Goal: Task Accomplishment & Management: Manage account settings

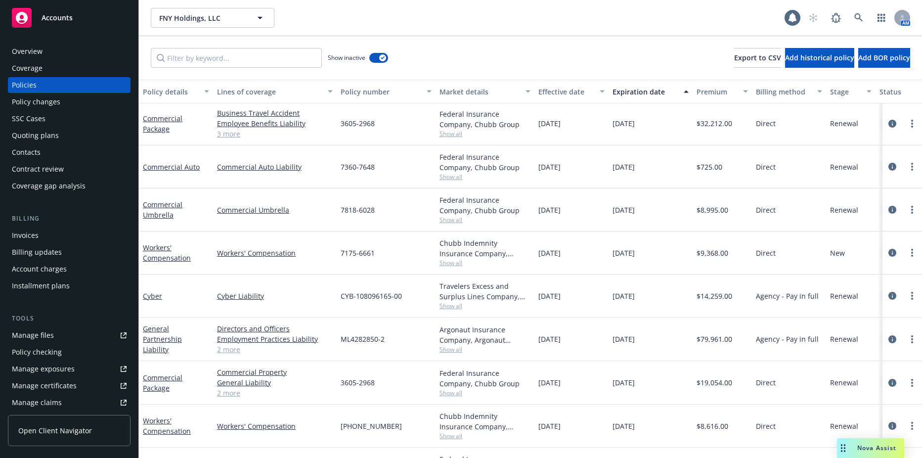
scroll to position [693, 0]
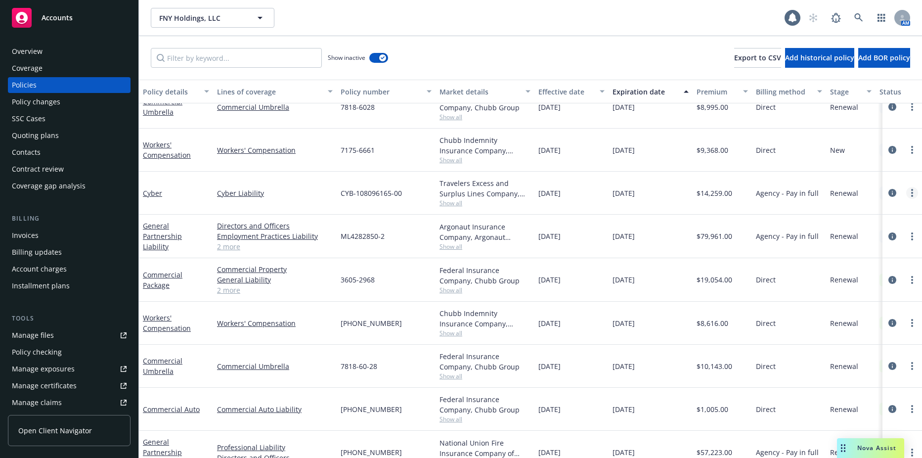
click at [907, 194] on link "more" at bounding box center [912, 193] width 12 height 12
click at [846, 229] on link "Renew with incumbent" at bounding box center [852, 233] width 116 height 20
select select "12"
select select "NY"
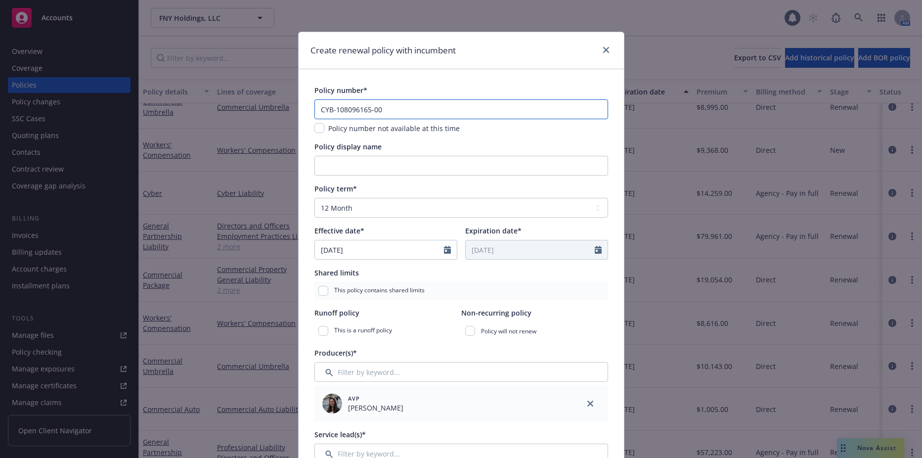
click at [411, 104] on input "CYB-108096165-00" at bounding box center [461, 109] width 294 height 20
type input "CYB-108096165-01"
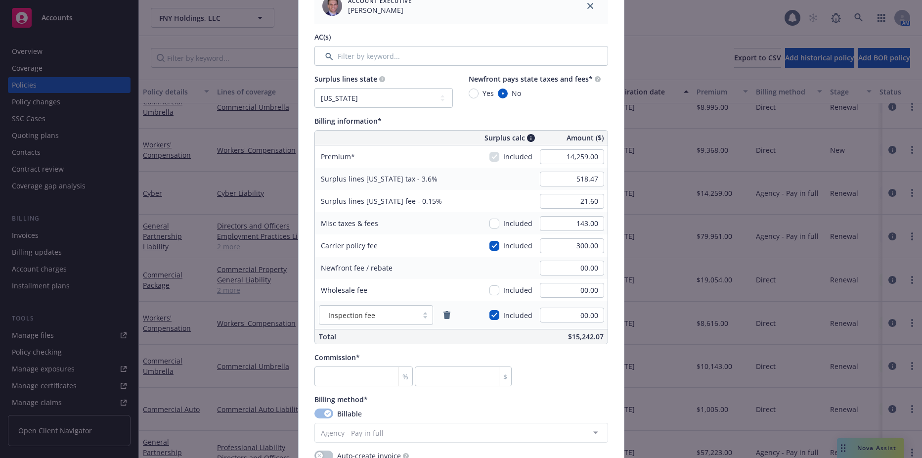
scroll to position [544, 0]
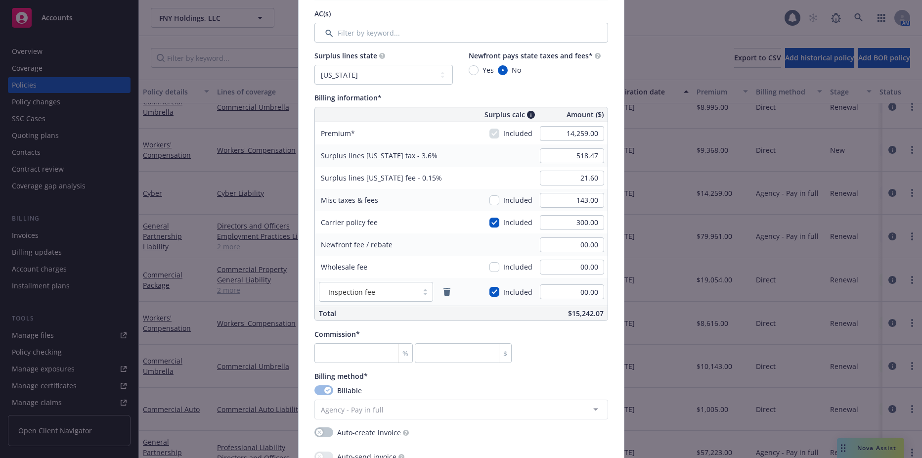
click at [333, 365] on div "Policy number* CYB-108096165-01 Policy number not available at this time Policy…" at bounding box center [461, 175] width 294 height 1268
click at [333, 357] on input "number" at bounding box center [363, 353] width 99 height 20
type input "1"
type input "142.59"
type input "15"
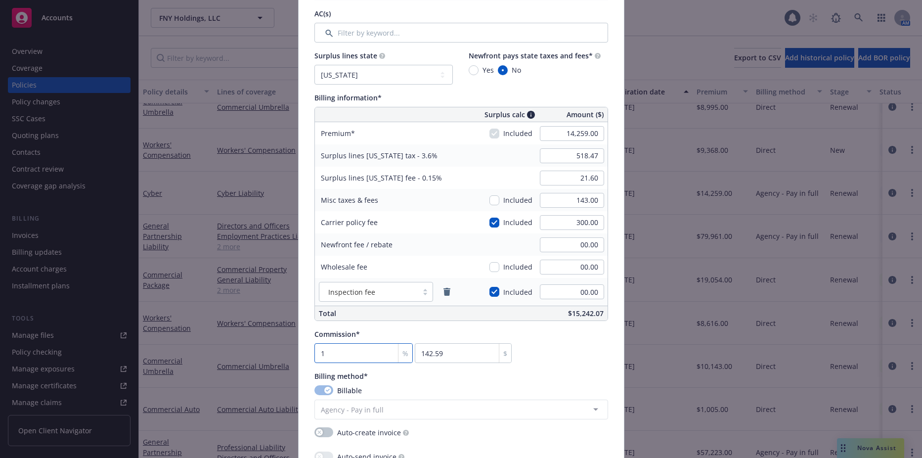
type input "2138.85"
drag, startPoint x: 333, startPoint y: 357, endPoint x: 262, endPoint y: 361, distance: 70.3
click at [277, 359] on div "Create renewal policy with incumbent Policy number* CYB-108096165-01 Policy num…" at bounding box center [461, 229] width 922 height 458
type input "1"
type input "142.59"
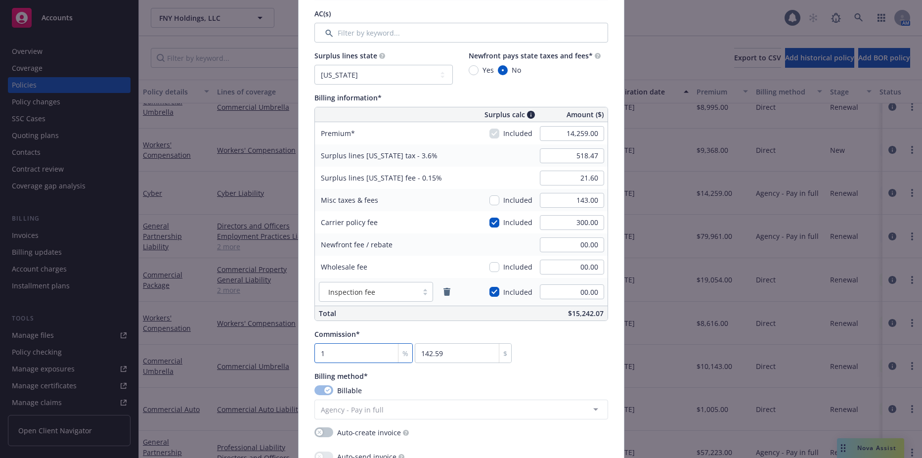
type input "12"
type input "1711.08"
type input "12.5"
type input "1782.38"
click at [328, 360] on input "12.5" at bounding box center [363, 353] width 99 height 20
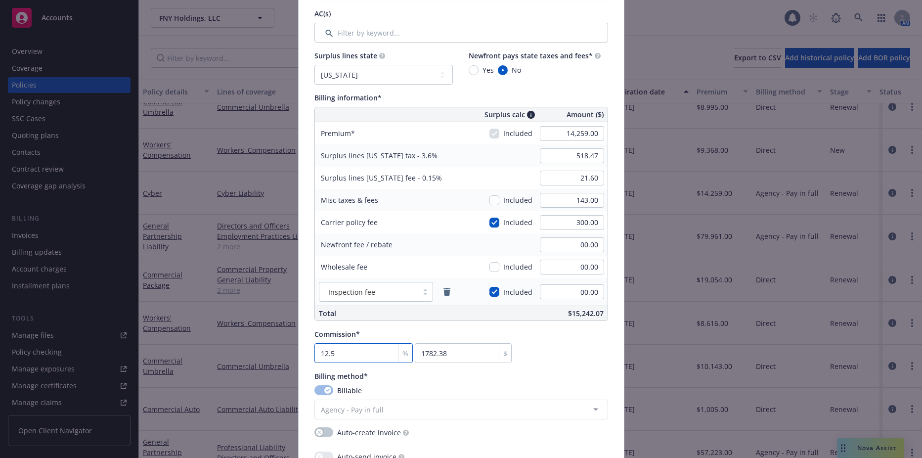
drag, startPoint x: 349, startPoint y: 353, endPoint x: 270, endPoint y: 353, distance: 79.1
click at [329, 353] on input "12.5" at bounding box center [363, 353] width 99 height 20
click at [271, 353] on div "Create renewal policy with incumbent Policy number* CYB-108096165-01 Policy num…" at bounding box center [461, 229] width 922 height 458
click at [331, 352] on input "12.5" at bounding box center [363, 353] width 99 height 20
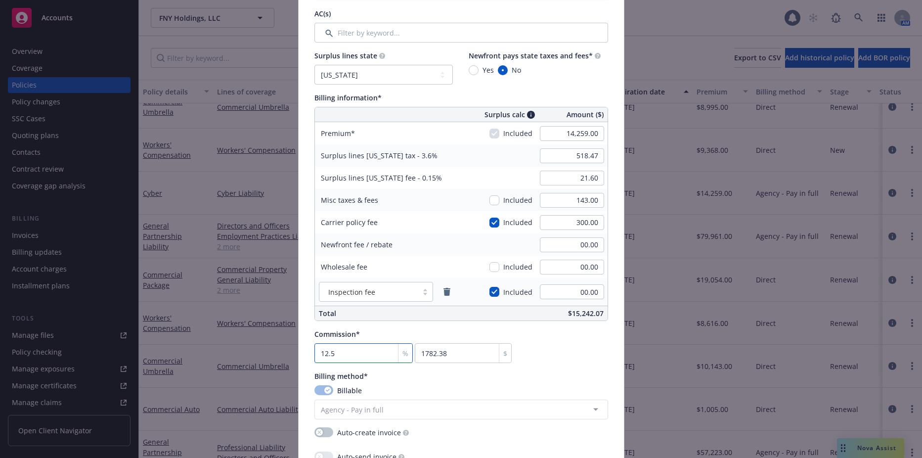
type input "1"
type input "142.59"
type input "13"
type input "1853.67"
type input "1"
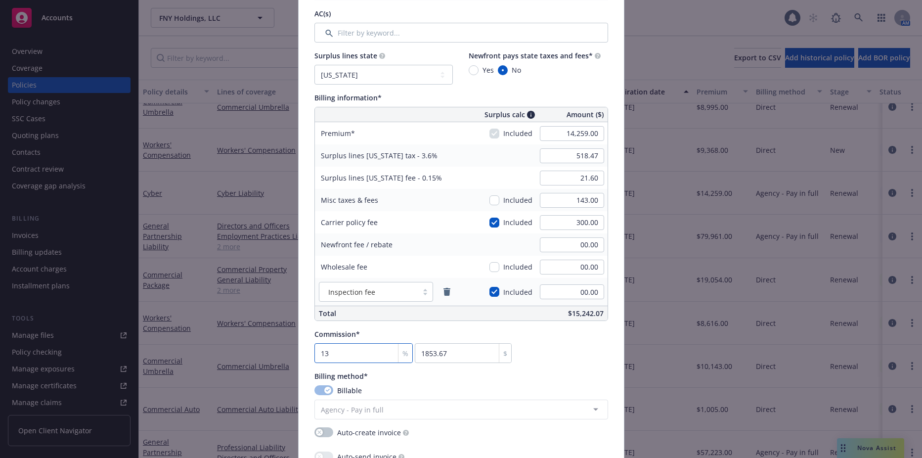
type input "142.59"
type input "14"
type input "1996.26"
type input "1"
type input "142.59"
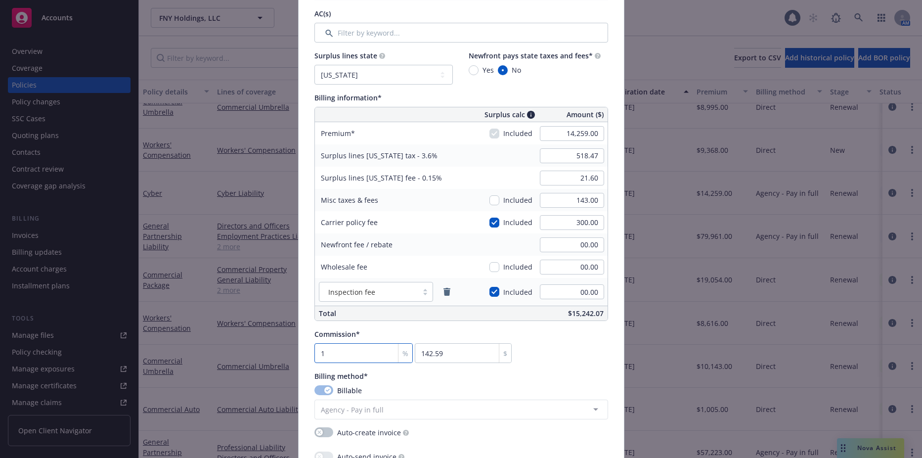
type input "15"
type input "2138.85"
type input "15"
click at [493, 219] on input "checkbox" at bounding box center [494, 222] width 10 height 10
checkbox input "false"
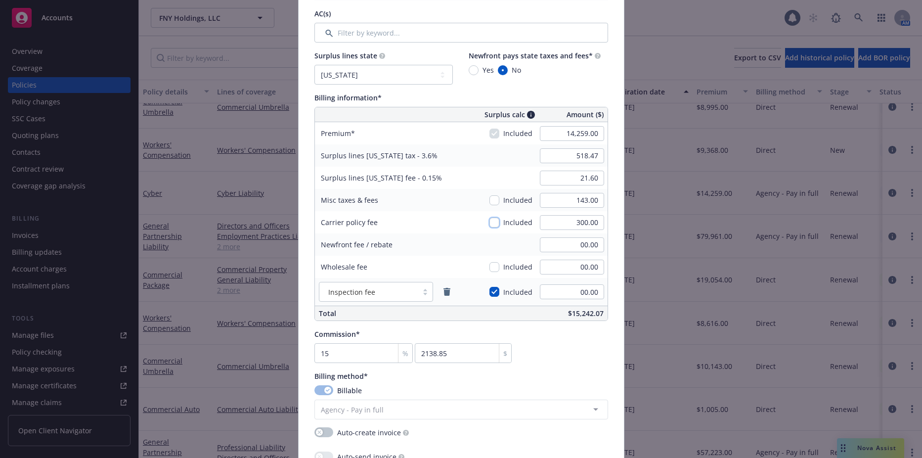
type input "513.32"
type input "21.39"
click at [314, 351] on input "15" at bounding box center [363, 353] width 99 height 20
type input "1"
type input "142.59"
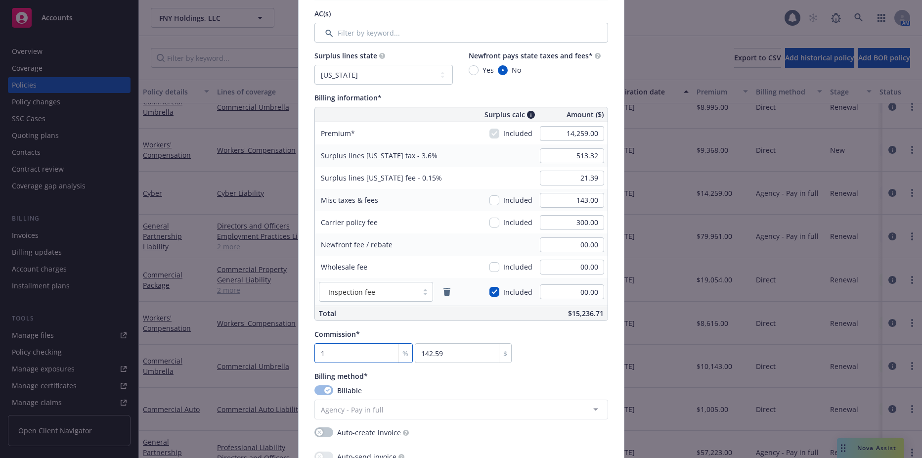
type input "14"
type input "1996.26"
type input "14.5"
type input "2067.56"
type input "14"
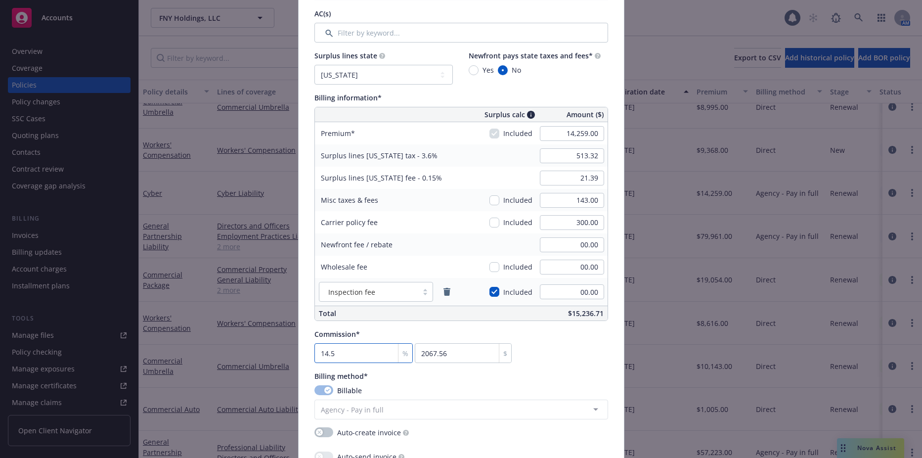
type input "1996.26"
type input "1"
type input "142.59"
type input "0"
click at [571, 135] on input "14,259.00" at bounding box center [572, 133] width 64 height 15
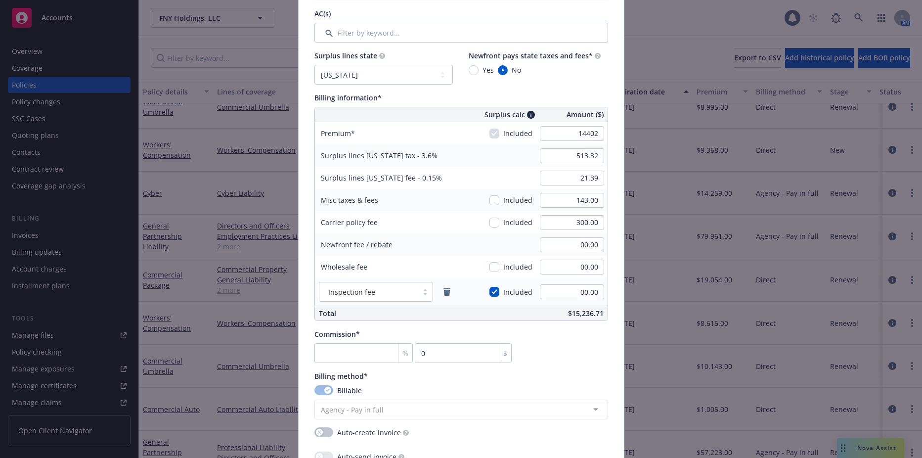
type input "14,402.00"
type input "518.47"
type input "21.60"
click at [569, 145] on div "518.47" at bounding box center [571, 156] width 71 height 22
click at [335, 345] on input "number" at bounding box center [363, 353] width 99 height 20
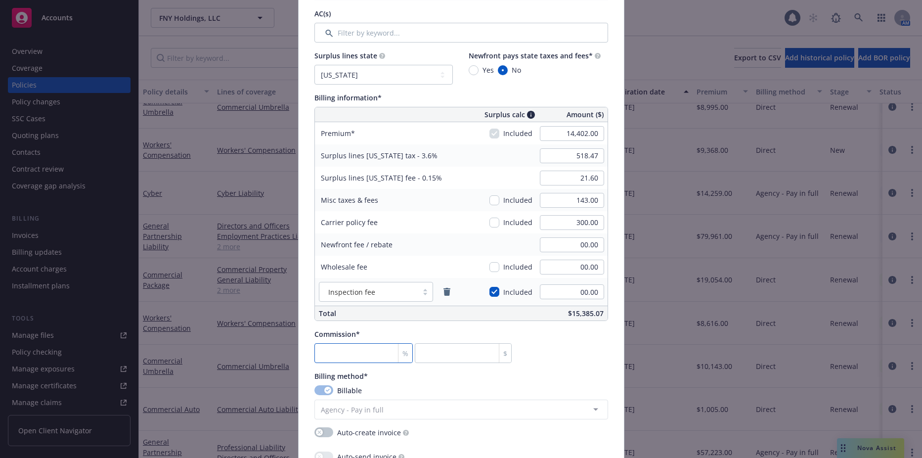
type input "1"
type input "144.02"
type input "15"
type input "2160.3"
click at [328, 342] on div "Commission* 15 % 2160.3 $" at bounding box center [413, 346] width 198 height 34
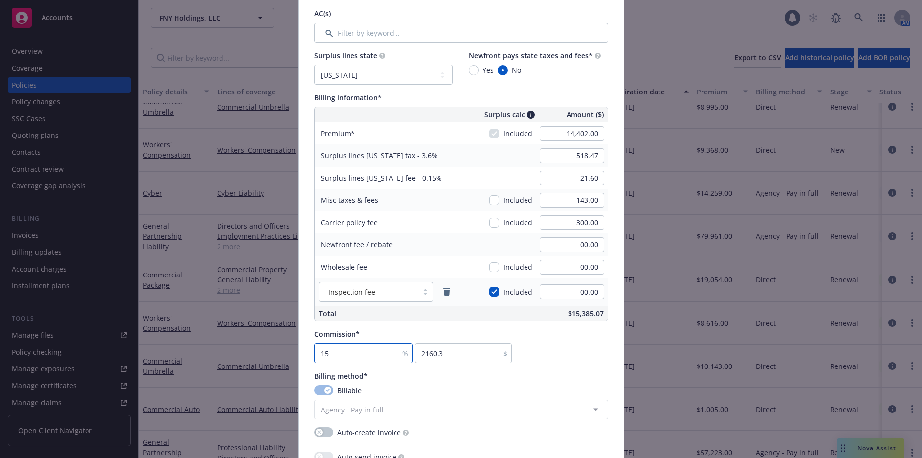
click at [342, 358] on input "15" at bounding box center [363, 353] width 99 height 20
type input "1"
type input "144.02"
type input "0"
type input "1"
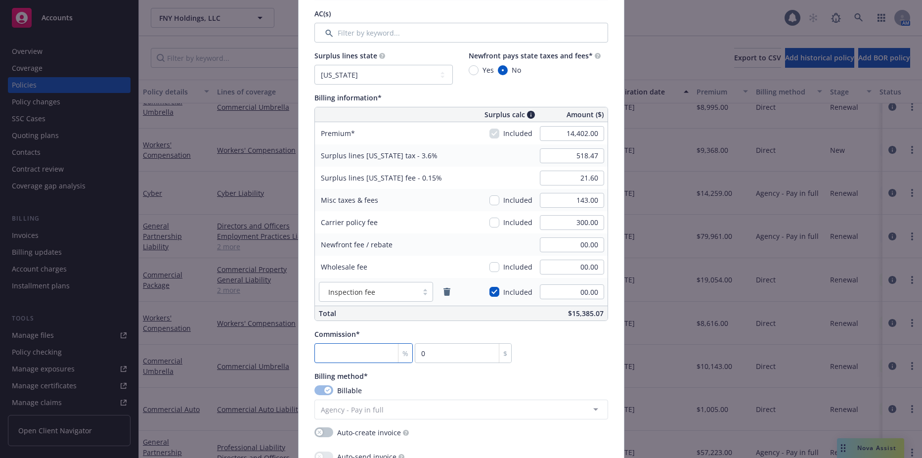
type input "144.02"
type input "12"
type input "1728.24"
type input "1"
type input "144.02"
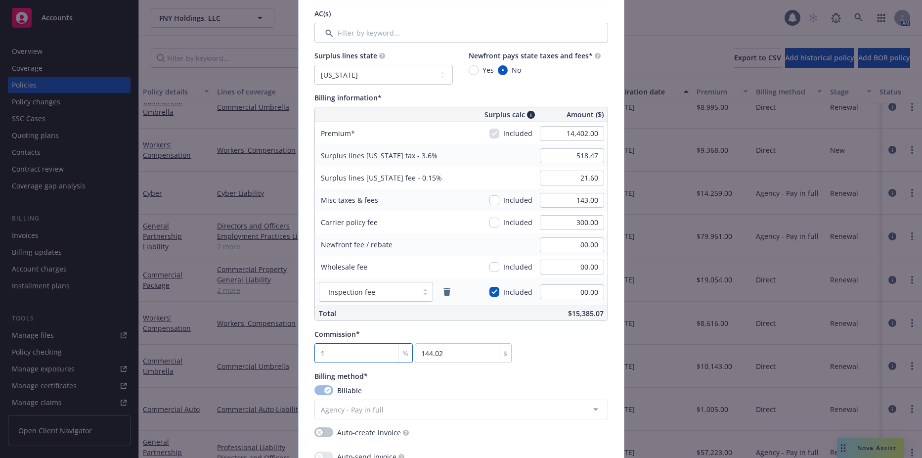
type input "0"
type input "1"
type input "144.02"
type input "15"
type input "2160.3"
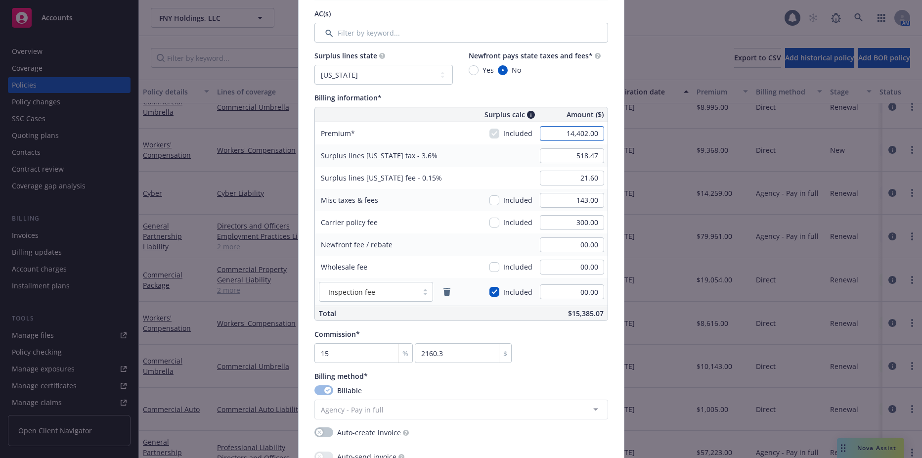
click at [564, 128] on input "14,402.00" at bounding box center [572, 133] width 64 height 15
type input "14,259.00"
type input "513.32"
type input "21.39"
type input "2138.85"
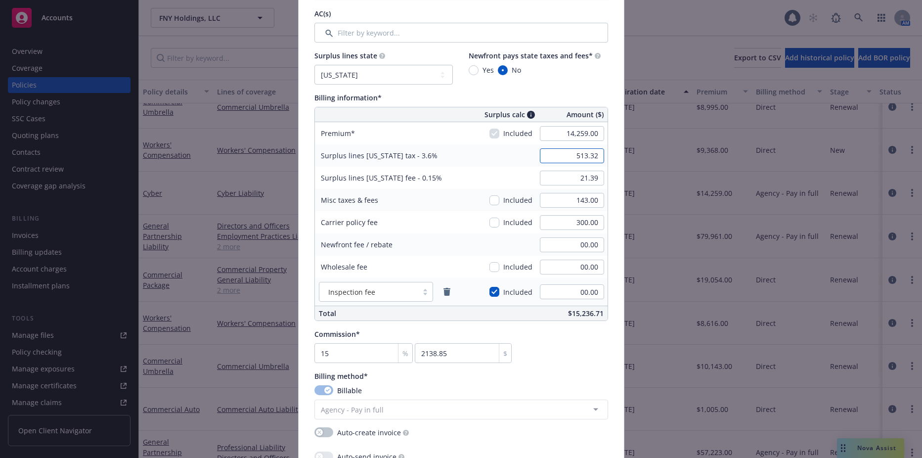
click at [567, 152] on input "513.32" at bounding box center [572, 155] width 64 height 15
type input "518.47"
click at [579, 177] on input "21.39" at bounding box center [572, 178] width 64 height 15
type input "21.60"
click at [565, 198] on input "143.00" at bounding box center [572, 200] width 64 height 15
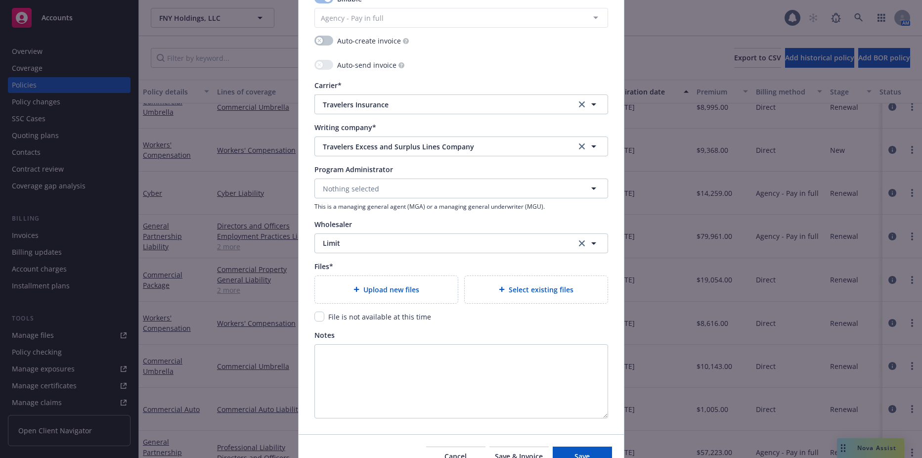
scroll to position [939, 0]
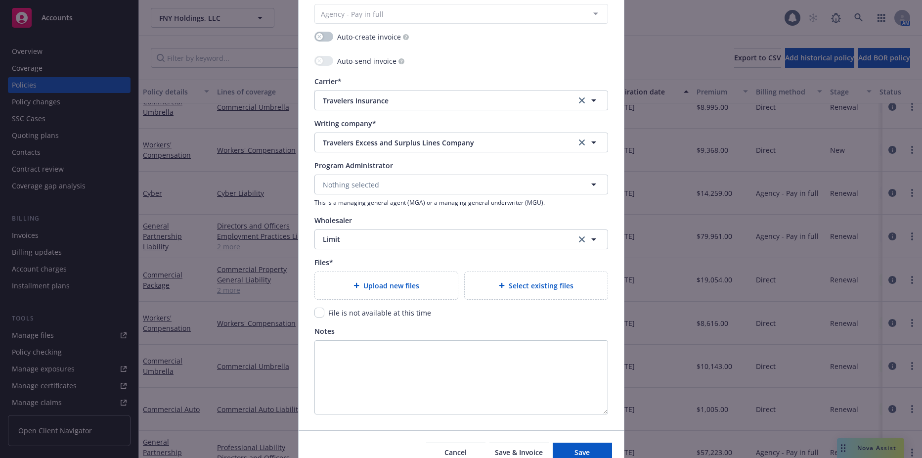
type textarea "x"
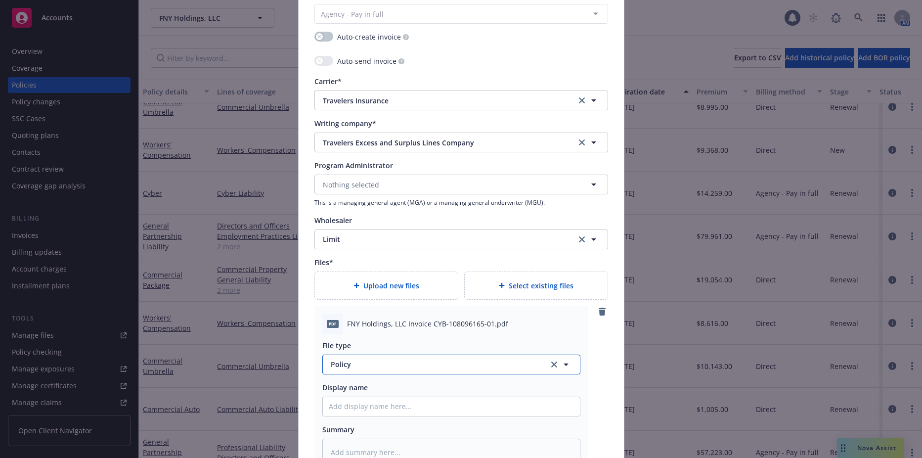
click at [423, 362] on span "Policy" at bounding box center [434, 364] width 207 height 10
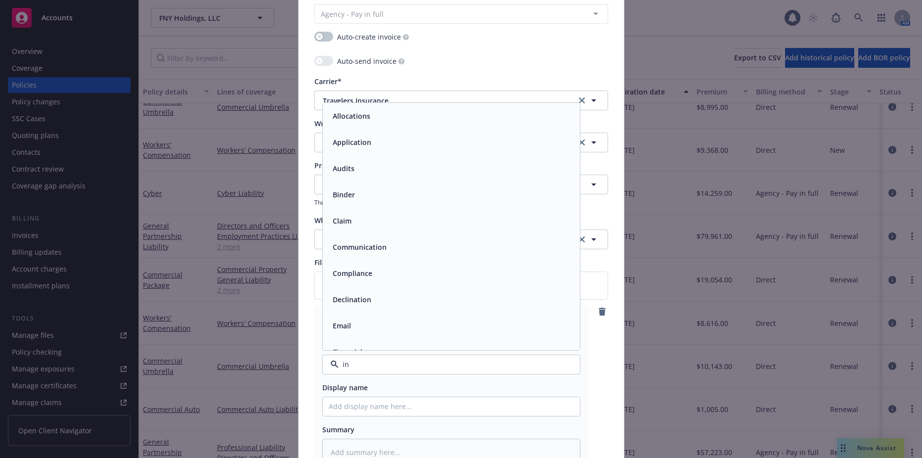
type input "inv"
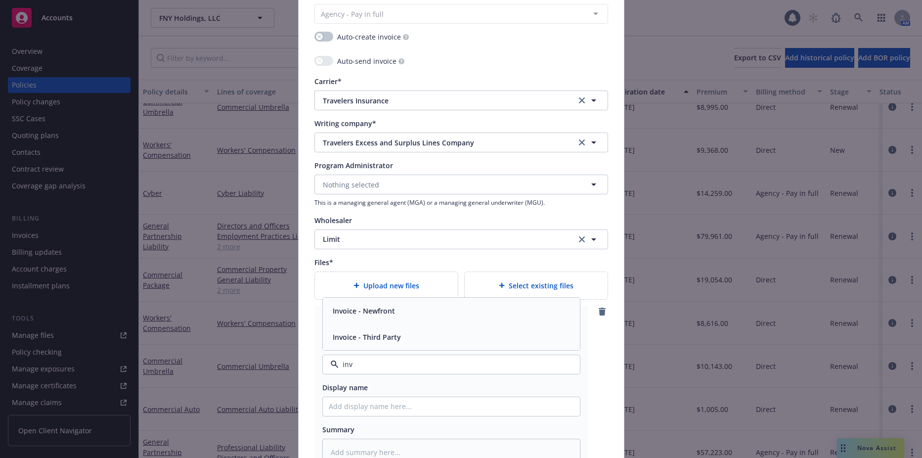
click at [409, 334] on div "Invoice - Third Party" at bounding box center [451, 337] width 245 height 14
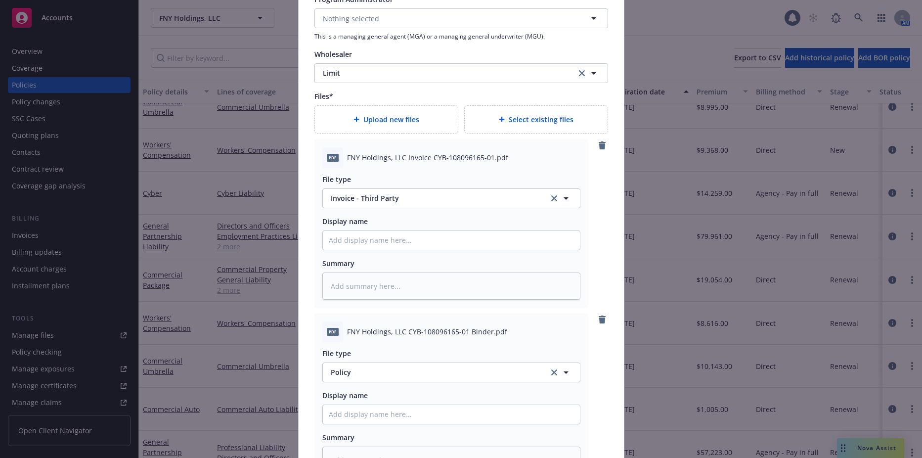
scroll to position [1162, 0]
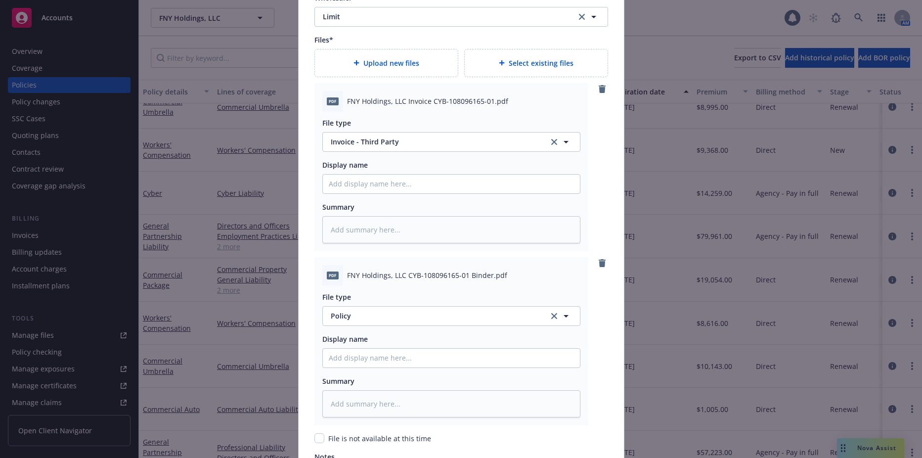
type textarea "x"
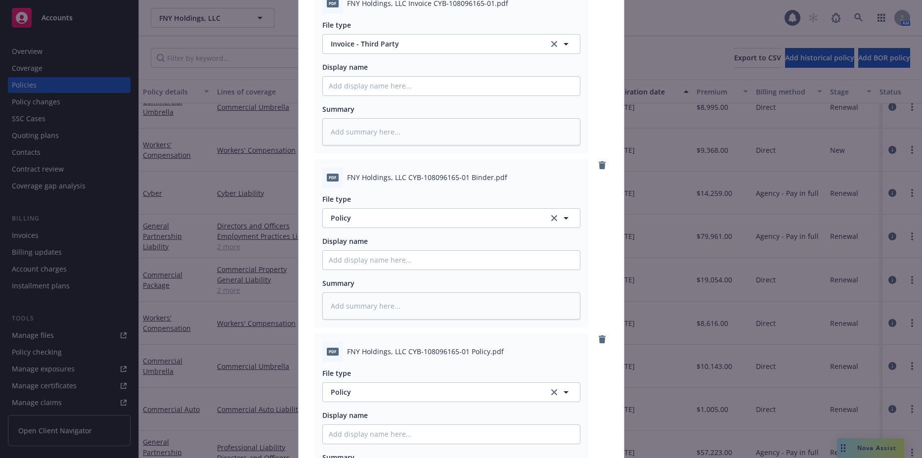
scroll to position [1260, 0]
click at [398, 220] on span "Policy" at bounding box center [434, 217] width 207 height 10
type input "binder"
click at [389, 242] on div "Binder" at bounding box center [451, 244] width 245 height 14
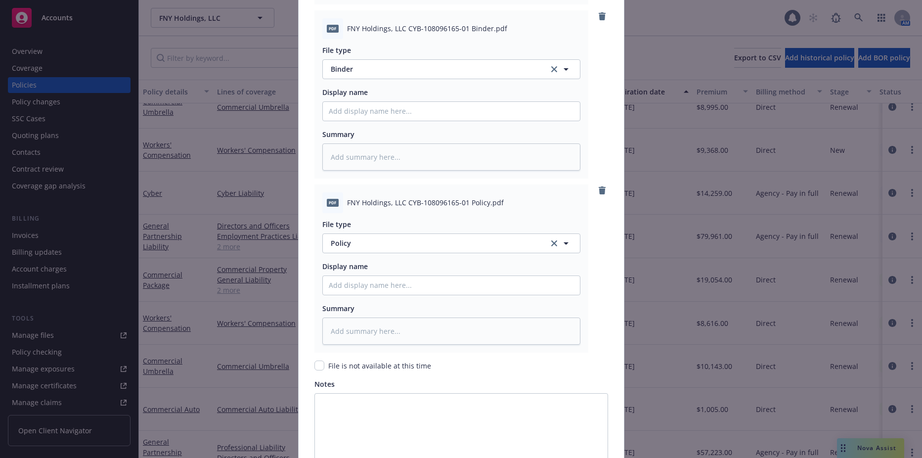
scroll to position [1409, 0]
click at [392, 288] on input "Policy display name" at bounding box center [451, 284] width 257 height 19
type textarea "x"
type input "2"
type textarea "x"
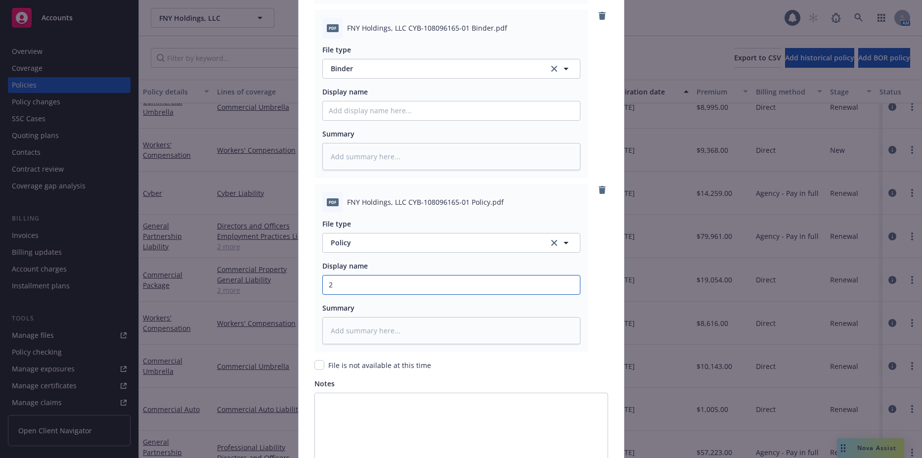
type input "25"
type textarea "x"
type input "25-"
type textarea "x"
type input "25-2"
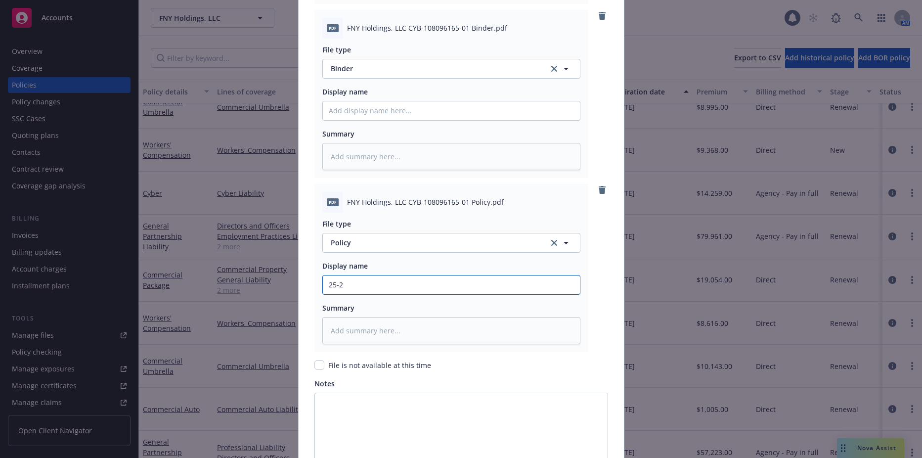
type textarea "x"
type input "25-26"
type textarea "x"
type input "25-26"
type textarea "x"
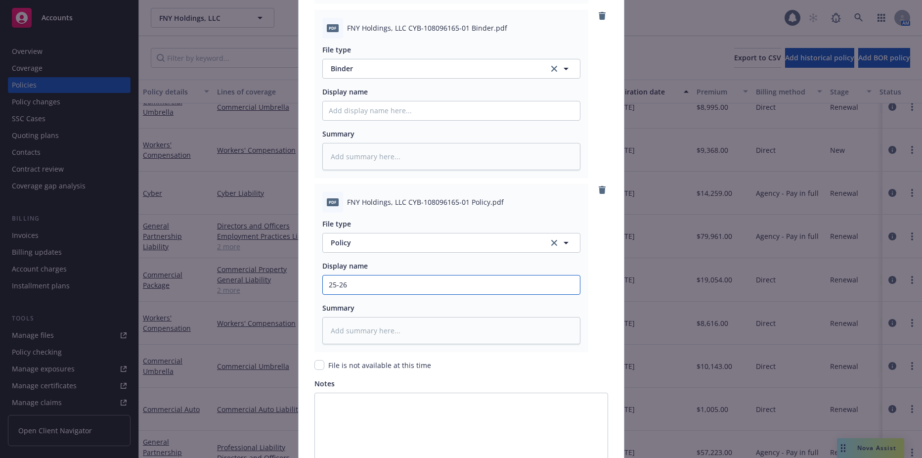
type input "25-26 C"
type textarea "x"
type input "25-26 Cy"
type textarea "x"
type input "25-26 Cyb"
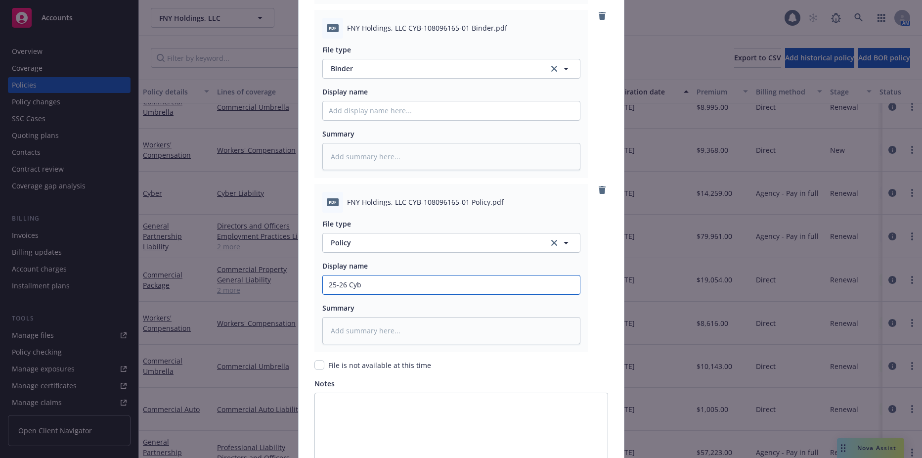
type textarea "x"
type input "25-26 Cybe"
type textarea "x"
type input "25-26 Cyber"
type textarea "x"
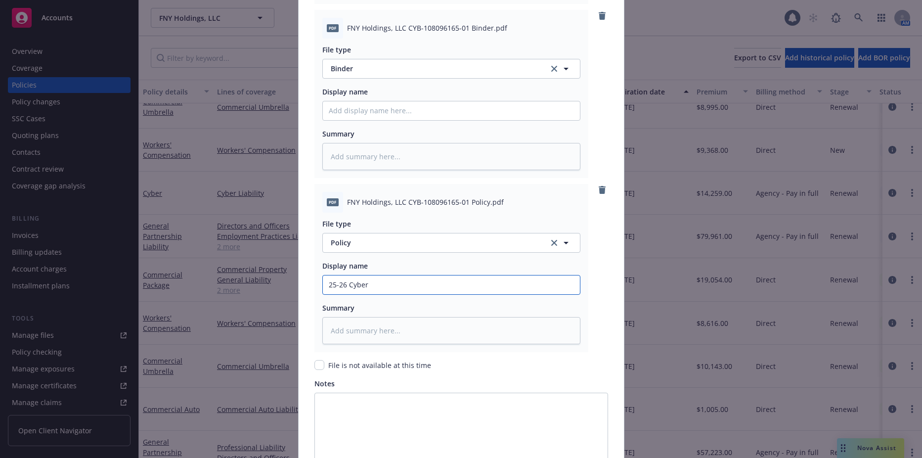
type input "25-26 Cyber"
type textarea "x"
type input "25-26 Cyber P"
type textarea "x"
type input "25-26 Cyber Po"
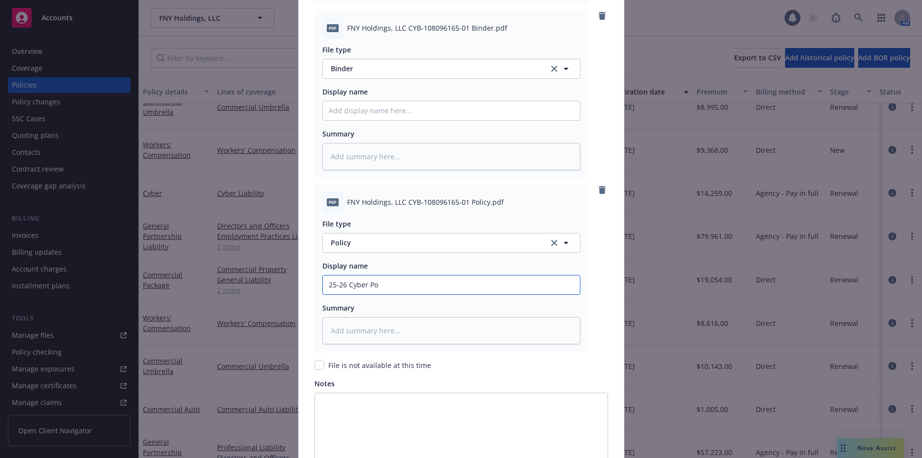
type textarea "x"
type input "25-26 Cyber Pol"
type textarea "x"
type input "25-26 Cyber Poli"
type textarea "x"
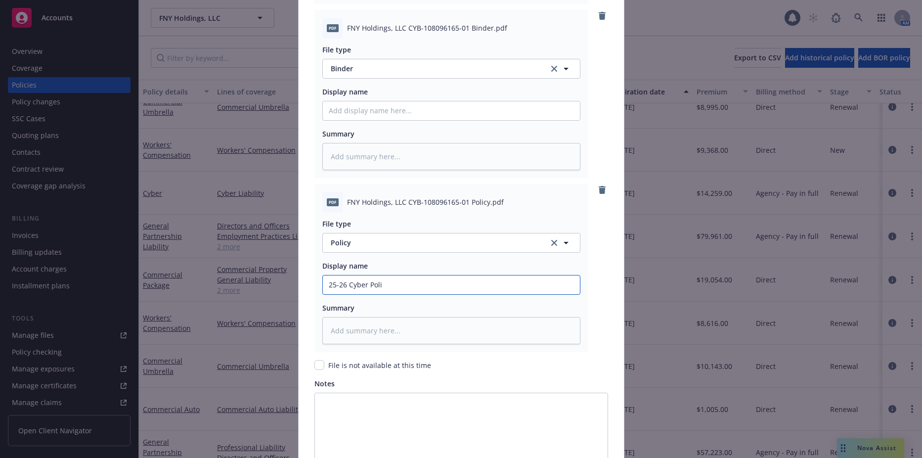
type input "25-26 Cyber Polic"
type textarea "x"
type input "25-26 Cyber Policy"
click at [397, 105] on input "Policy display name" at bounding box center [451, 110] width 257 height 19
type textarea "x"
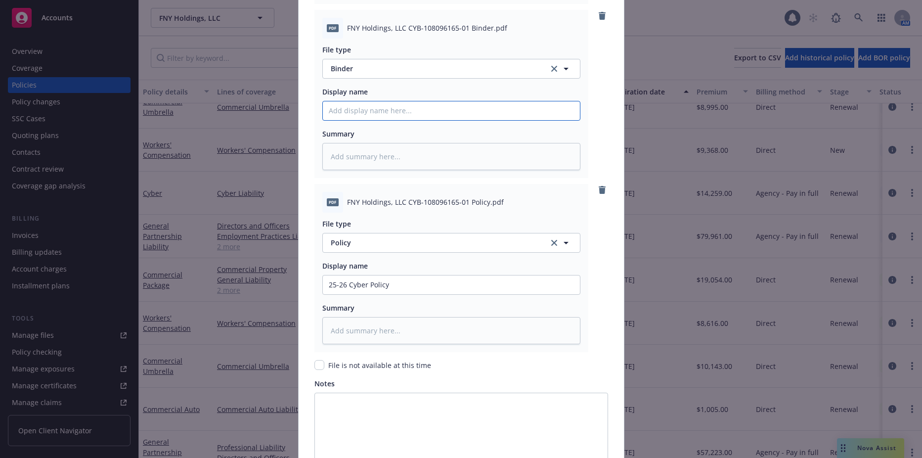
type input "2"
type textarea "x"
type input "25"
type textarea "x"
type input "25-"
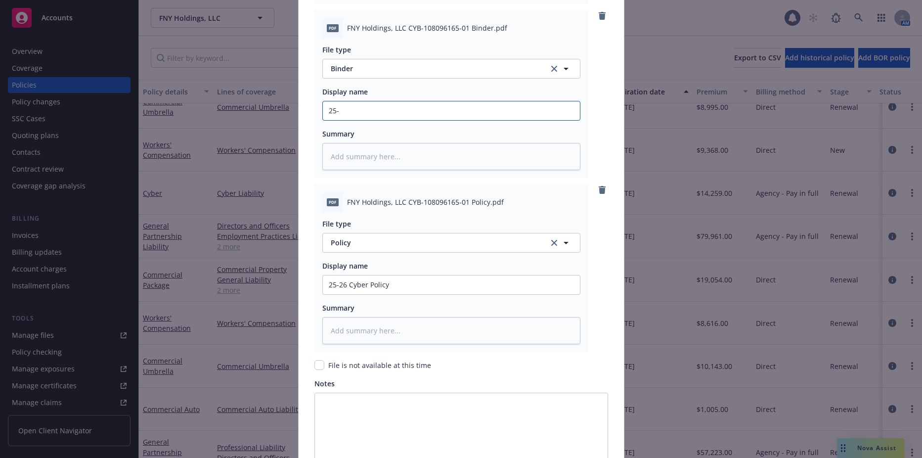
type textarea "x"
type input "25-2"
type textarea "x"
type input "25-26"
type textarea "x"
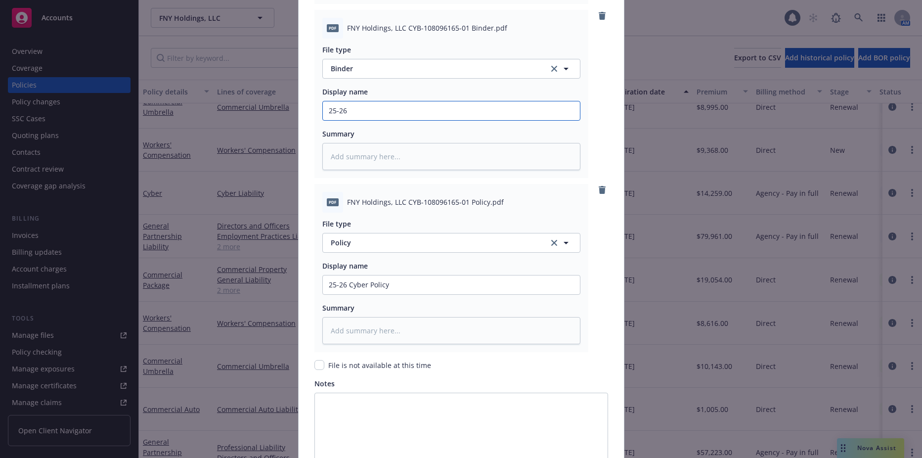
type input "25-26"
type textarea "x"
type input "25-26 B"
type textarea "x"
type input "25-26 Bi"
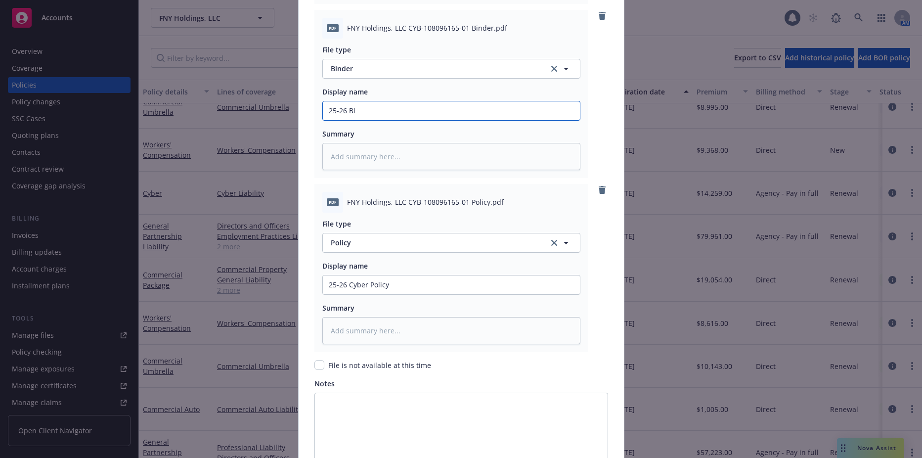
type textarea "x"
type input "25-26 Bin"
type textarea "x"
type input "25-26 Bi"
type textarea "x"
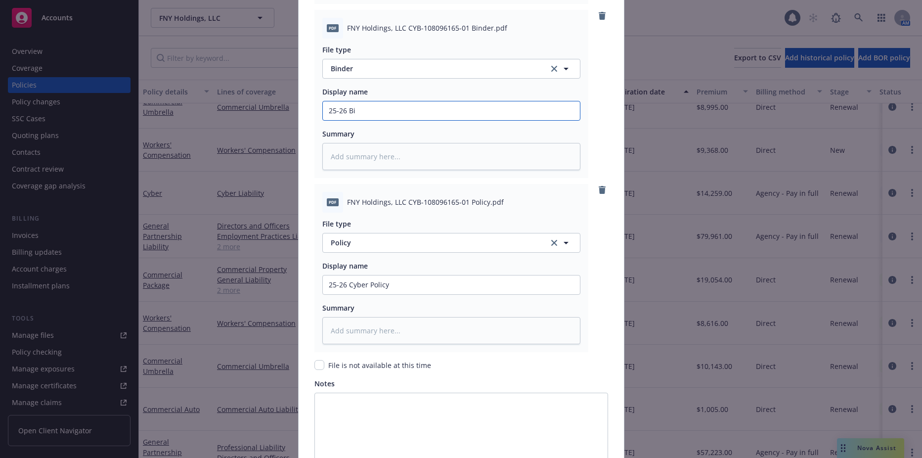
type input "25-26 B"
type textarea "x"
type input "25-26"
type textarea "x"
type input "25-26 C"
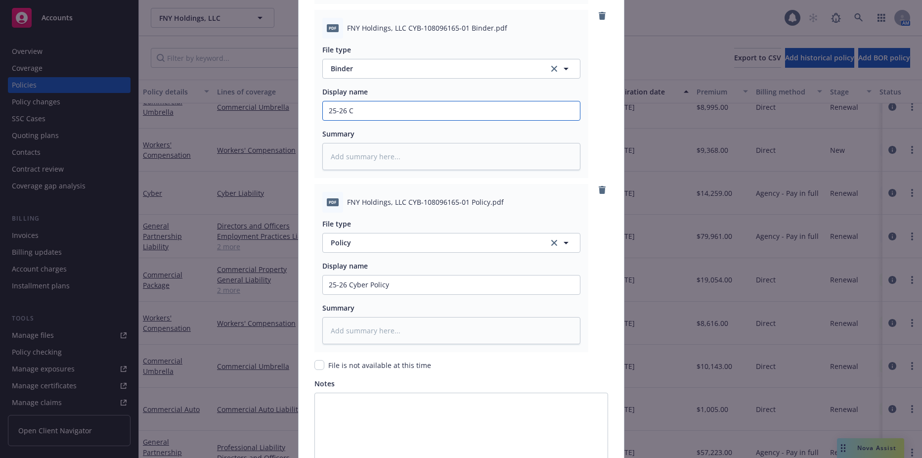
type textarea "x"
type input "25-26 Cy"
type textarea "x"
type input "25-26 Cyb"
type textarea "x"
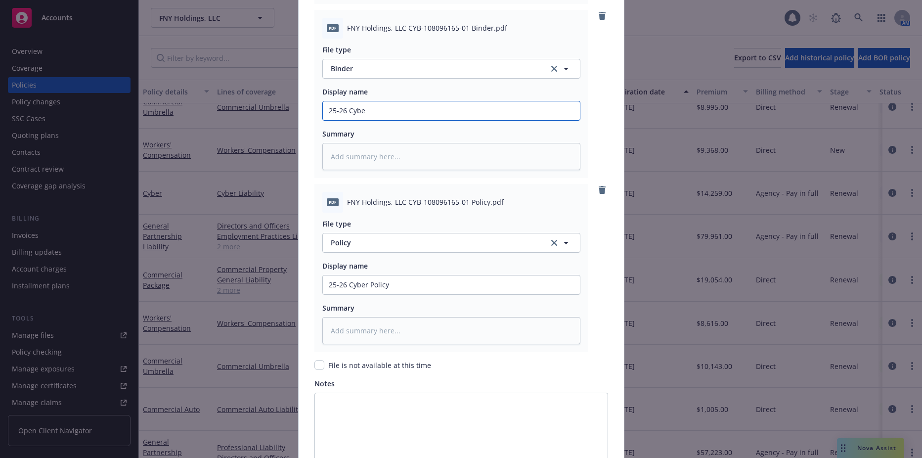
type input "25-26 Cyber"
type textarea "x"
type input "25-26 Cyber"
type textarea "x"
type input "25-26 Cyber B"
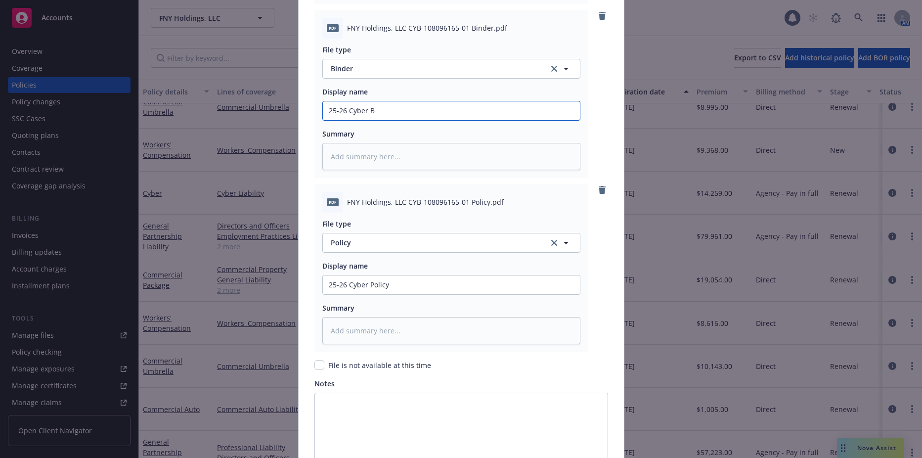
type textarea "x"
type input "25-26 Cyber Bi"
type textarea "x"
type input "25-26 Cyber Bin"
type textarea "x"
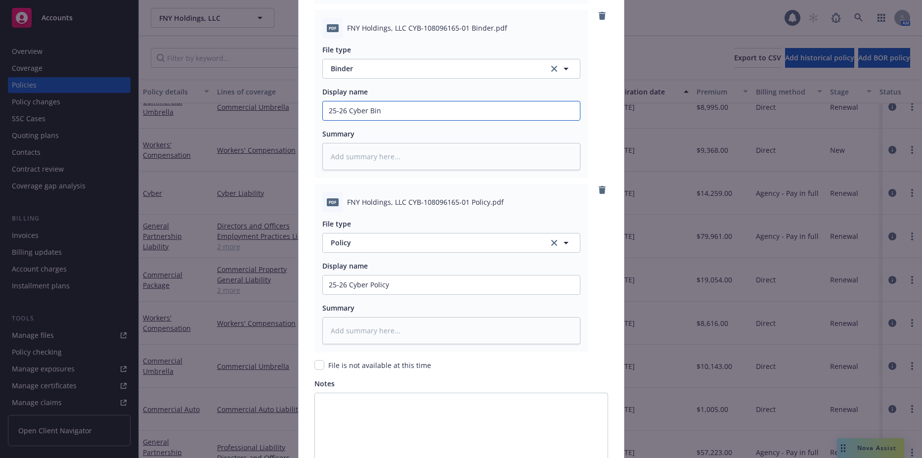
type input "25-26 Cyber Bind"
type textarea "x"
type input "25-26 Cyber Binde"
type textarea "x"
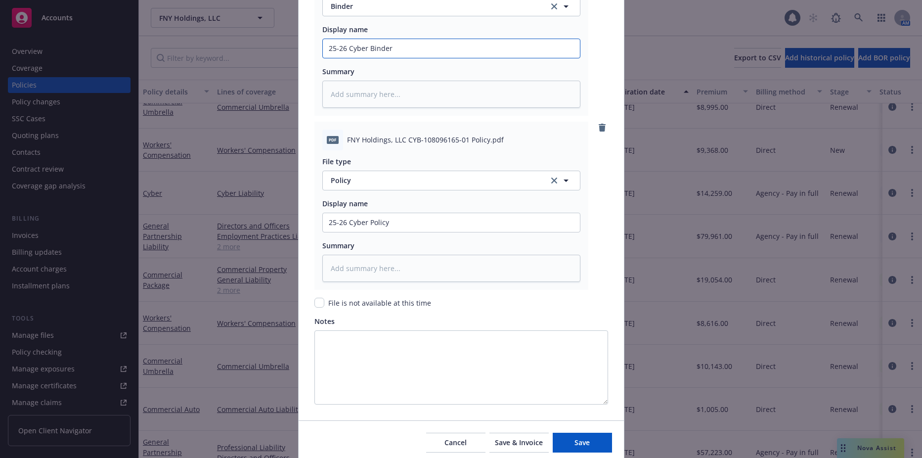
scroll to position [1510, 0]
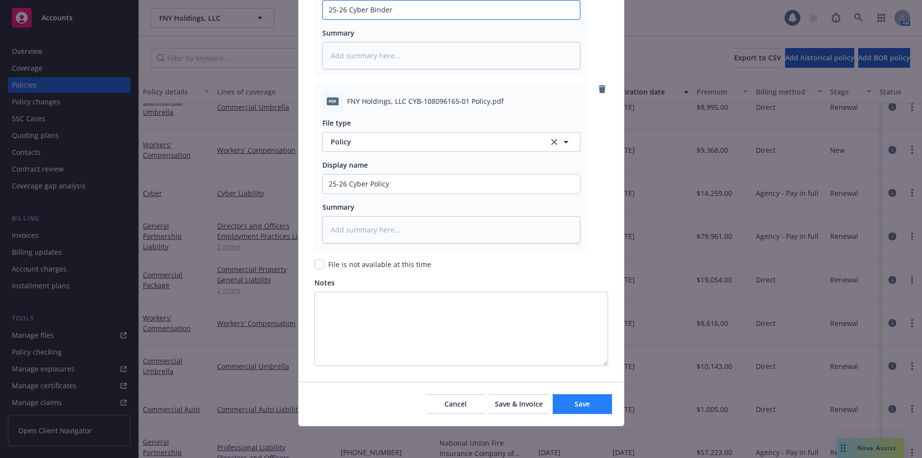
type input "25-26 Cyber Binder"
click at [574, 406] on span "Save" at bounding box center [581, 403] width 15 height 9
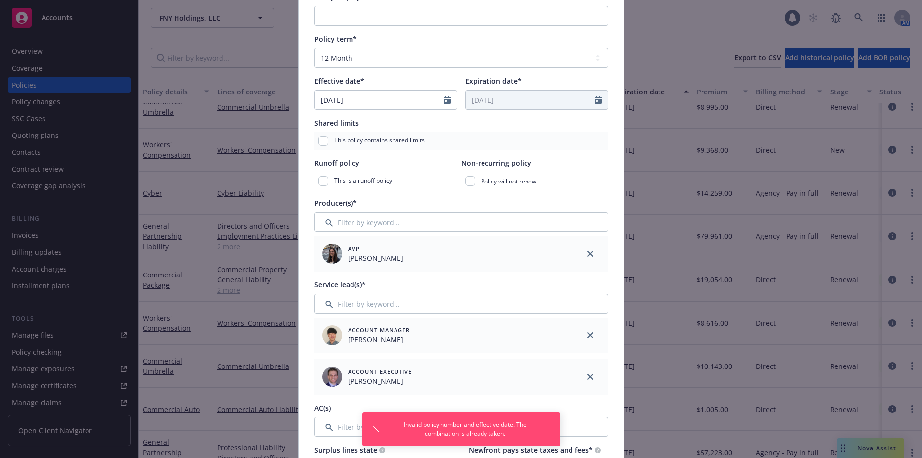
scroll to position [0, 0]
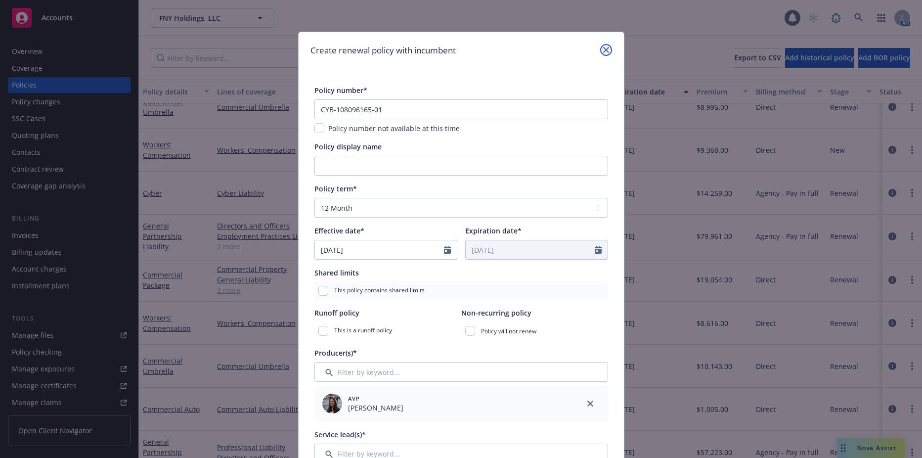
click at [603, 46] on link "close" at bounding box center [606, 50] width 12 height 12
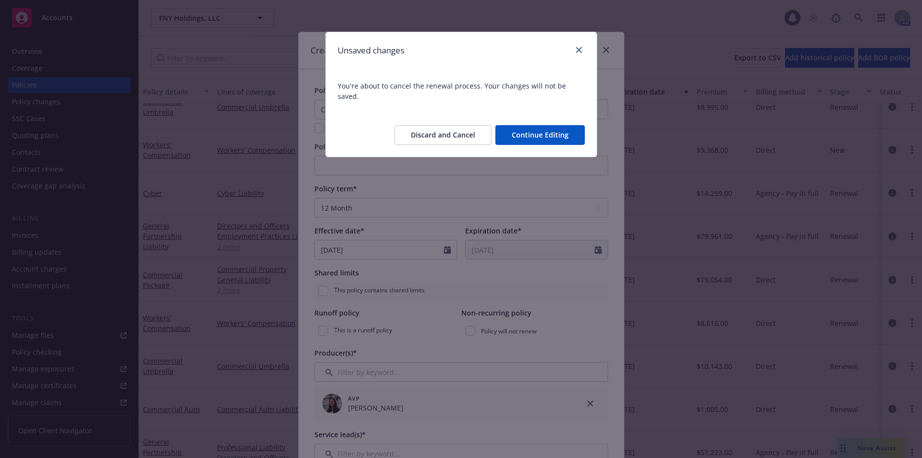
click at [453, 130] on button "Discard and Cancel" at bounding box center [442, 135] width 97 height 20
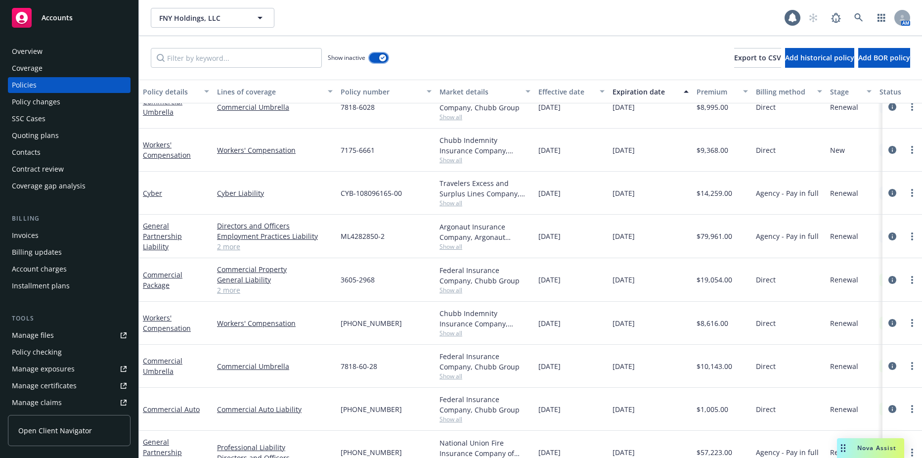
click at [375, 55] on button "button" at bounding box center [378, 58] width 19 height 10
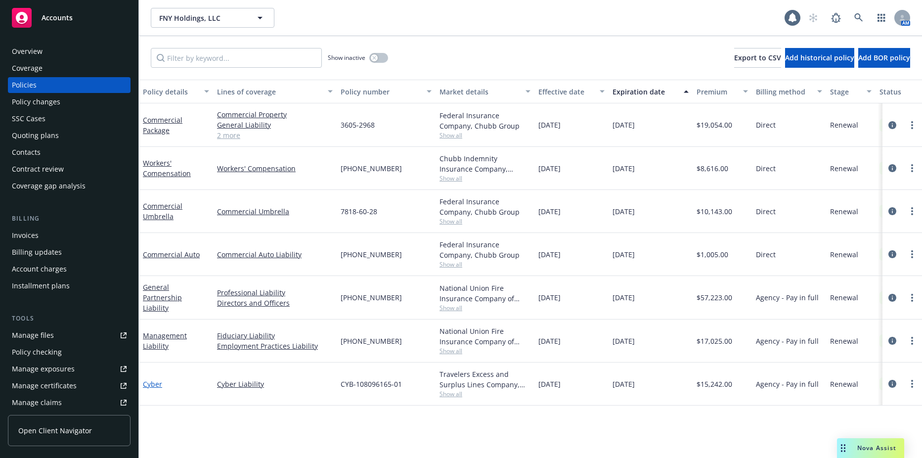
click at [150, 383] on link "Cyber" at bounding box center [152, 383] width 19 height 9
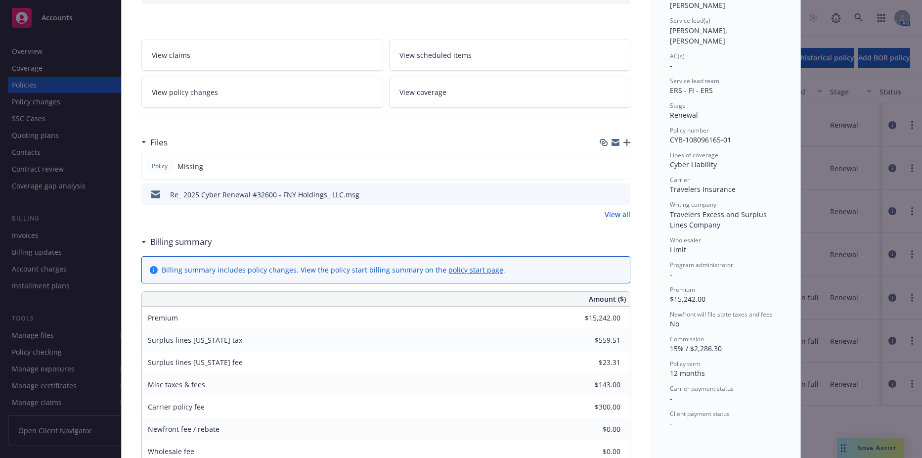
scroll to position [148, 0]
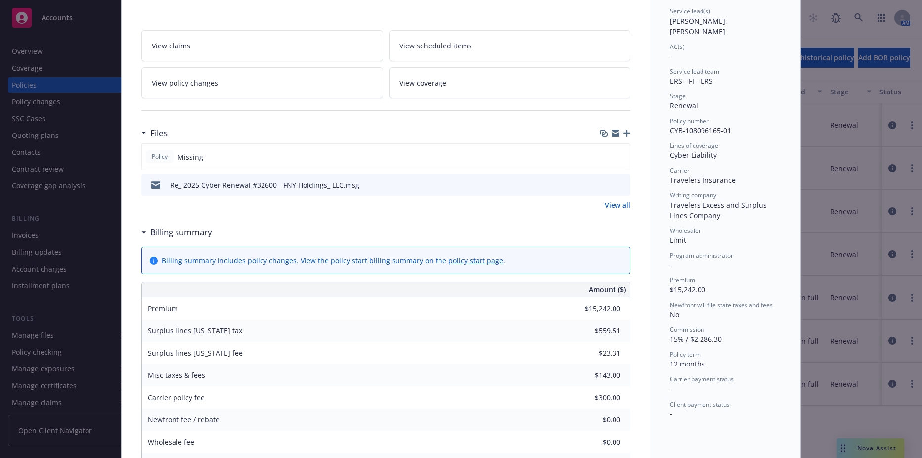
click at [623, 130] on icon "button" at bounding box center [626, 133] width 7 height 7
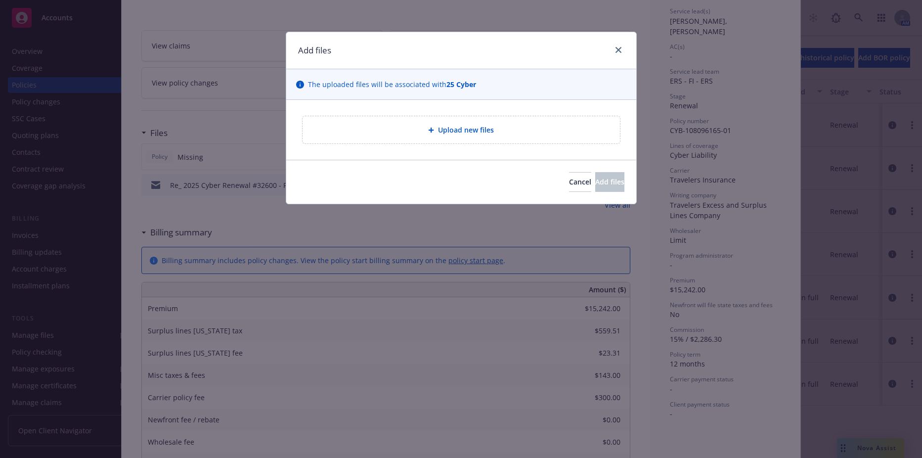
type textarea "x"
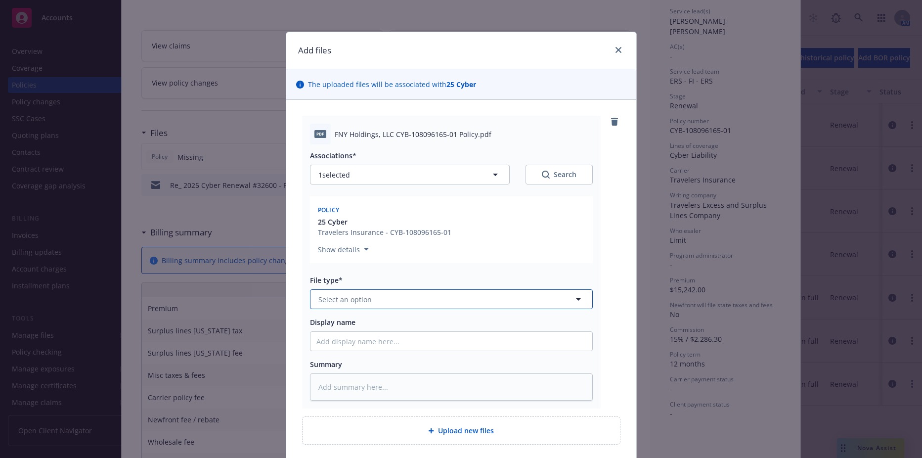
click at [408, 296] on button "Select an option" at bounding box center [451, 299] width 283 height 20
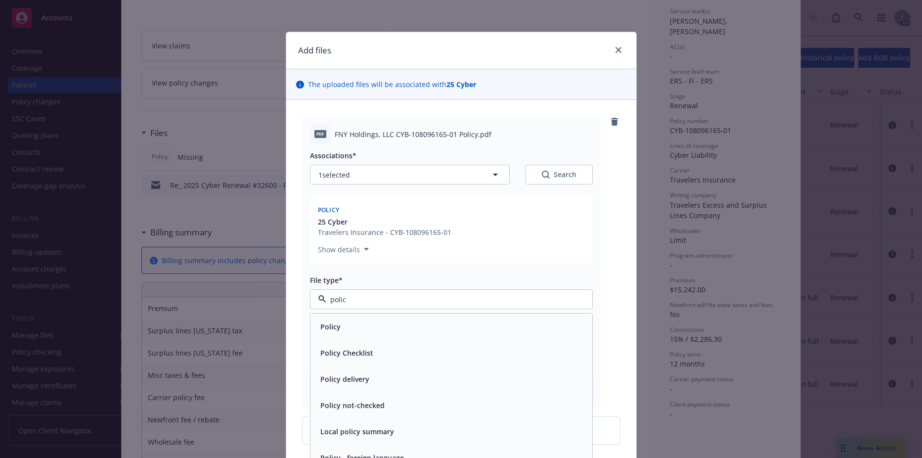
type input "policy"
click at [385, 331] on div "Policy" at bounding box center [451, 326] width 270 height 14
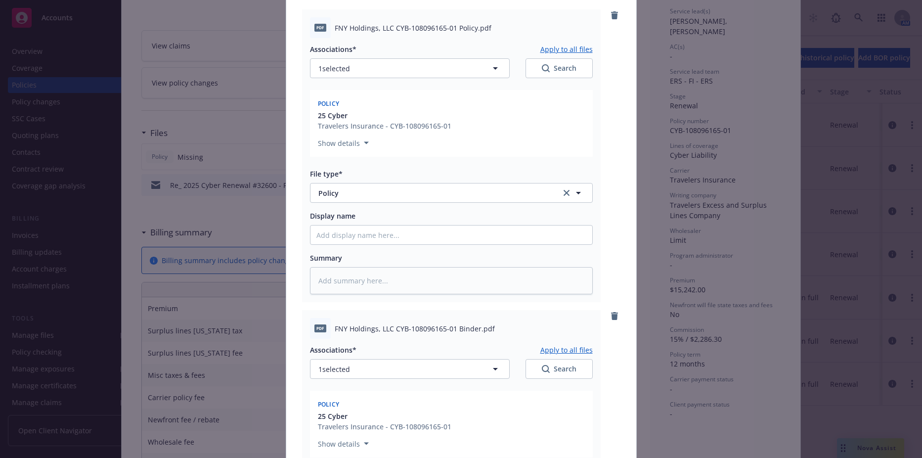
scroll to position [0, 0]
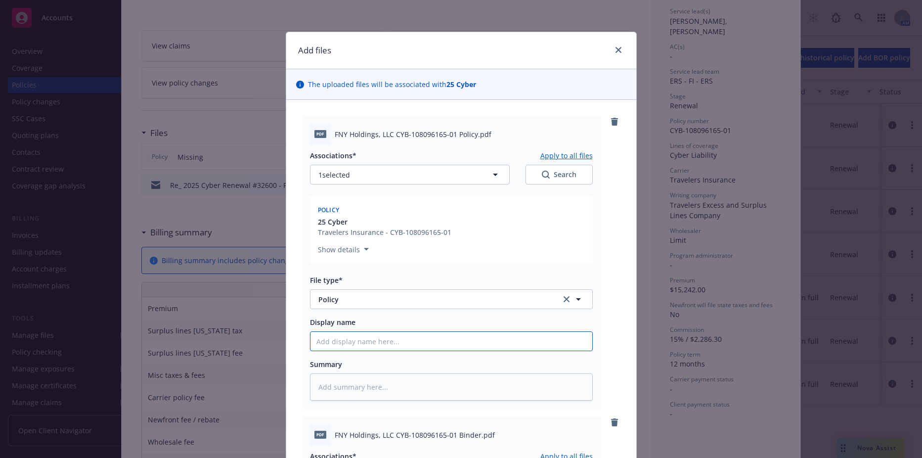
click at [418, 333] on input "Display name" at bounding box center [451, 341] width 282 height 19
type textarea "x"
type input "2"
type textarea "x"
type input "25"
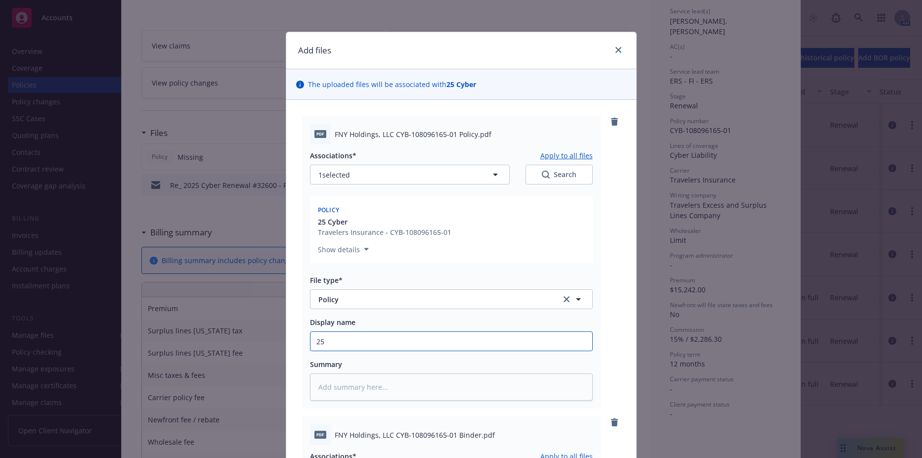
type textarea "x"
type input "25-"
type textarea "x"
type input "25-2"
type textarea "x"
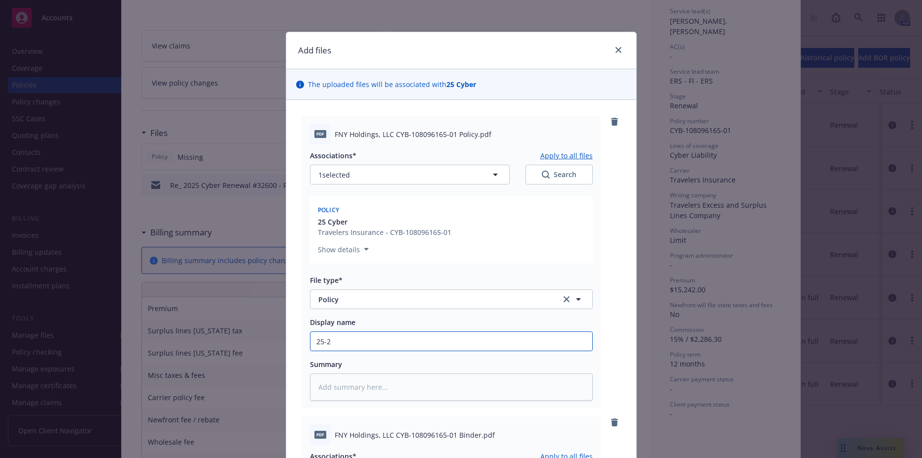
type input "25-26"
type textarea "x"
type input "25-26"
type textarea "x"
type input "25-26 Cy"
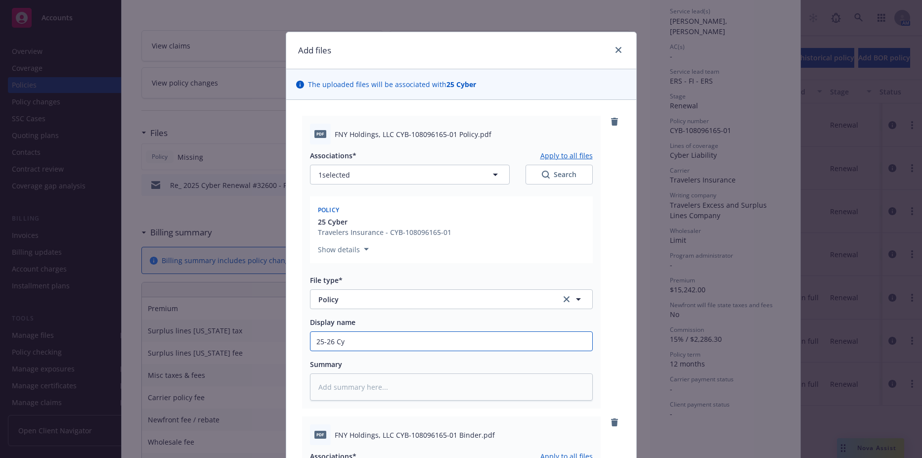
type textarea "x"
type input "25-26 Cyb"
type textarea "x"
type input "25-26 Cybe"
type textarea "x"
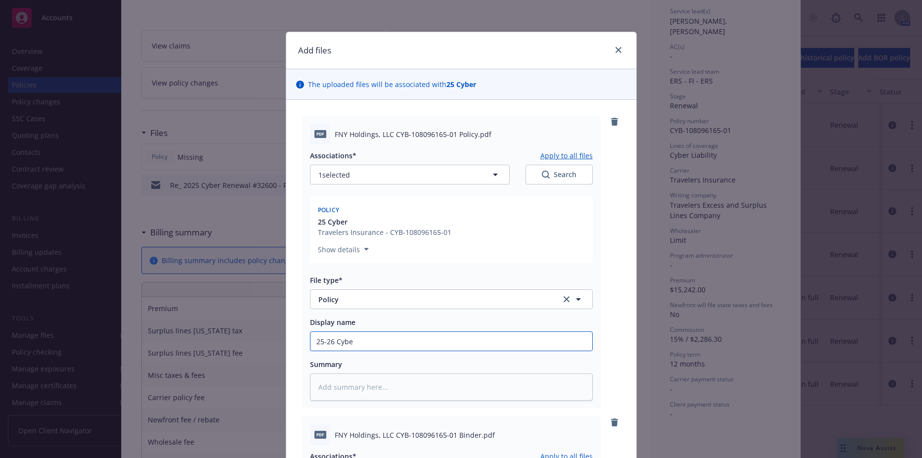
type input "25-26 Cyber"
type textarea "x"
type input "25-26 Cyber"
type textarea "x"
type input "25-26 Cyber P"
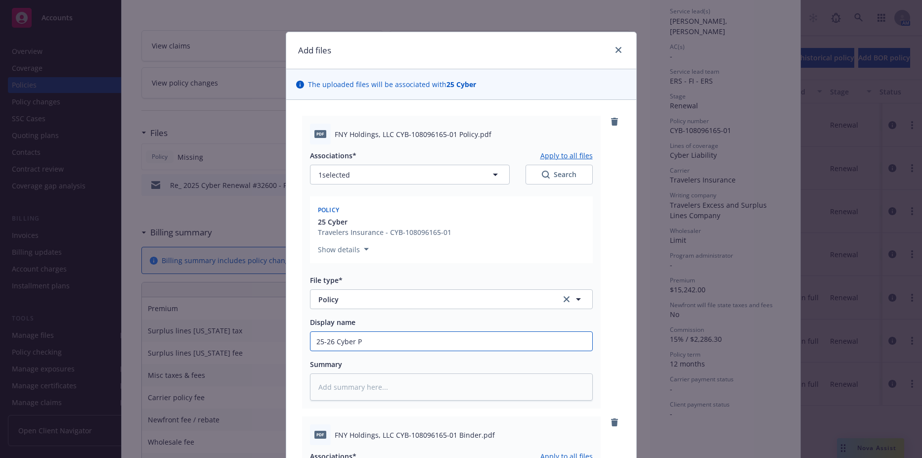
type textarea "x"
type input "25-26 Cyber Po"
type textarea "x"
type input "25-26 Cyber Pol"
type textarea "x"
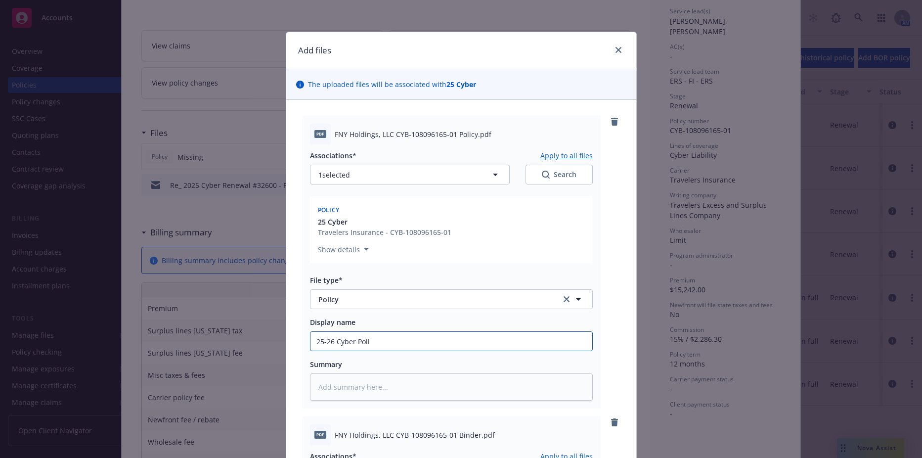
type input "25-26 Cyber Polic"
type textarea "x"
type input "25-26 Cyber Policy"
type textarea "x"
type input "25-26 Cyber Policy"
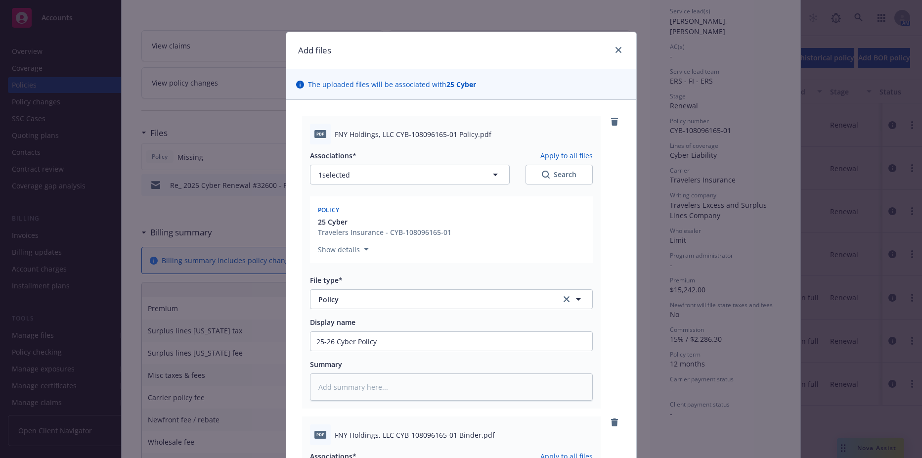
click at [422, 330] on div "Display name 25-26 Cyber Policy" at bounding box center [451, 334] width 283 height 34
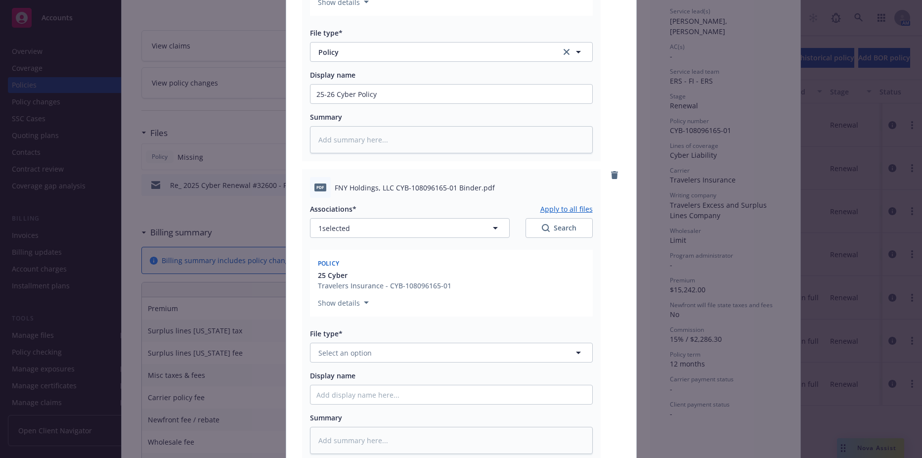
scroll to position [297, 0]
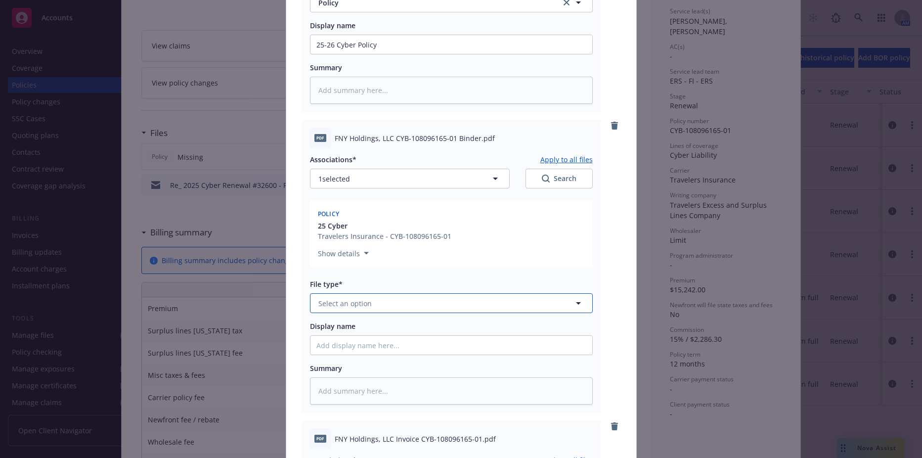
click at [405, 298] on button "Select an option" at bounding box center [451, 303] width 283 height 20
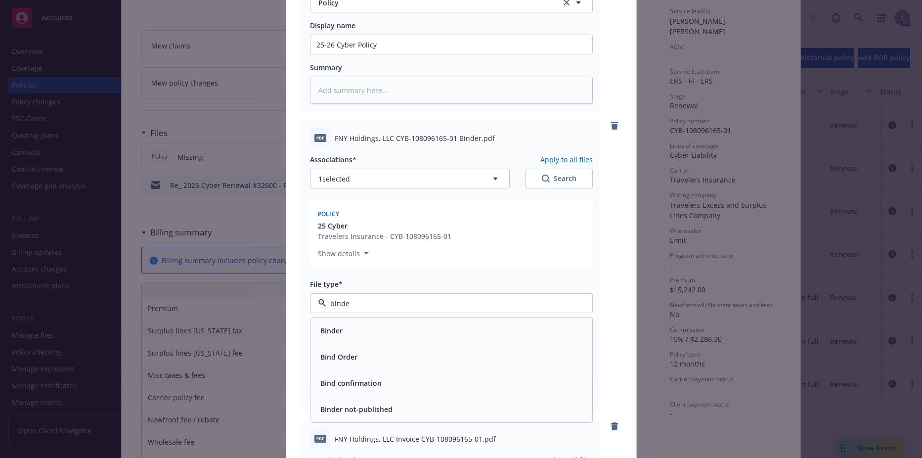
type input "binder"
click at [385, 331] on div "Binder" at bounding box center [451, 330] width 270 height 14
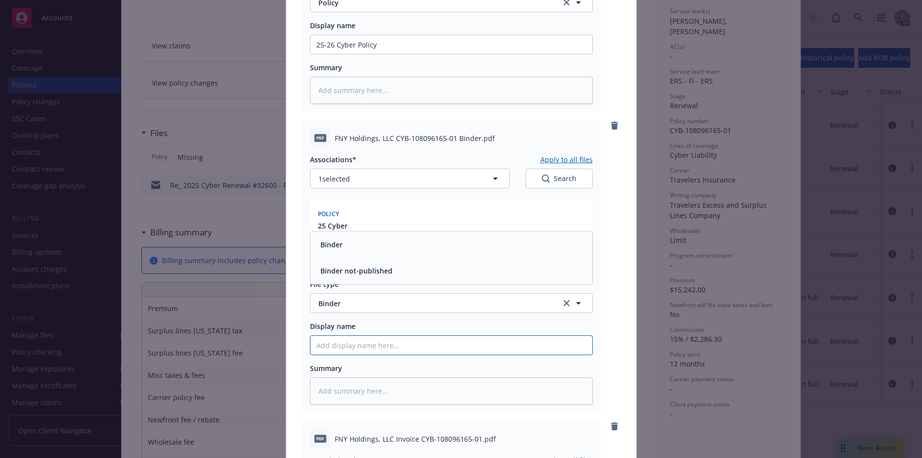
click at [381, 342] on input "Display name" at bounding box center [451, 345] width 282 height 19
type textarea "x"
type input "2"
type textarea "x"
type input "25"
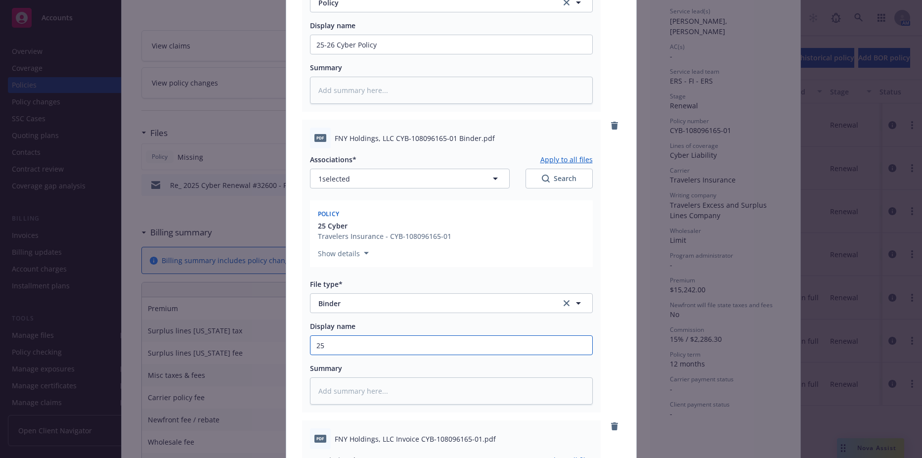
type textarea "x"
click at [371, 322] on div "Display name" at bounding box center [451, 326] width 283 height 10
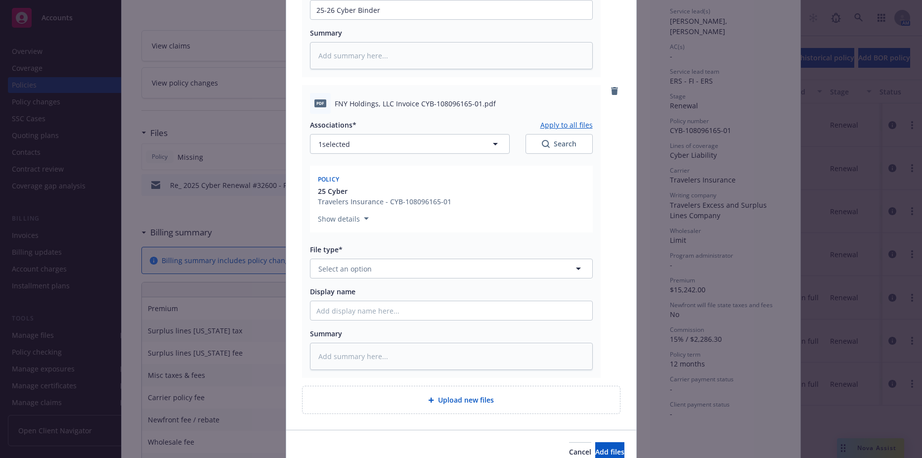
scroll to position [643, 0]
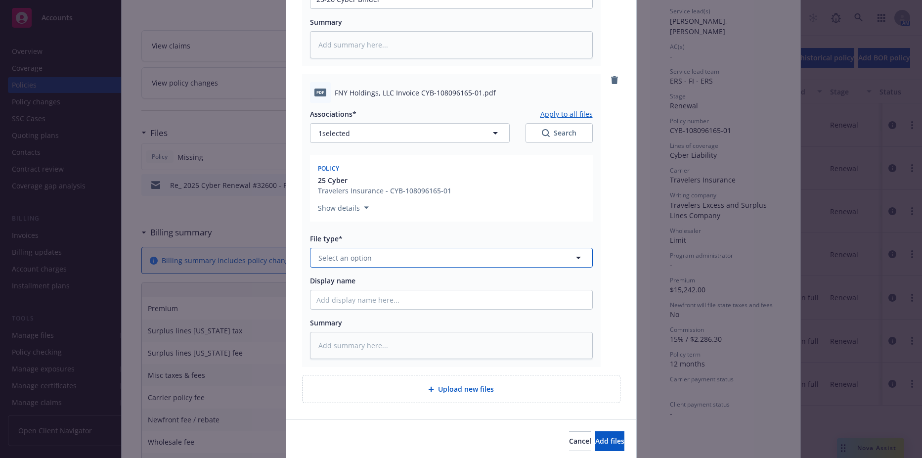
click at [371, 252] on button "Select an option" at bounding box center [451, 258] width 283 height 20
click at [364, 304] on div "Invoice - Third Party" at bounding box center [353, 311] width 74 height 14
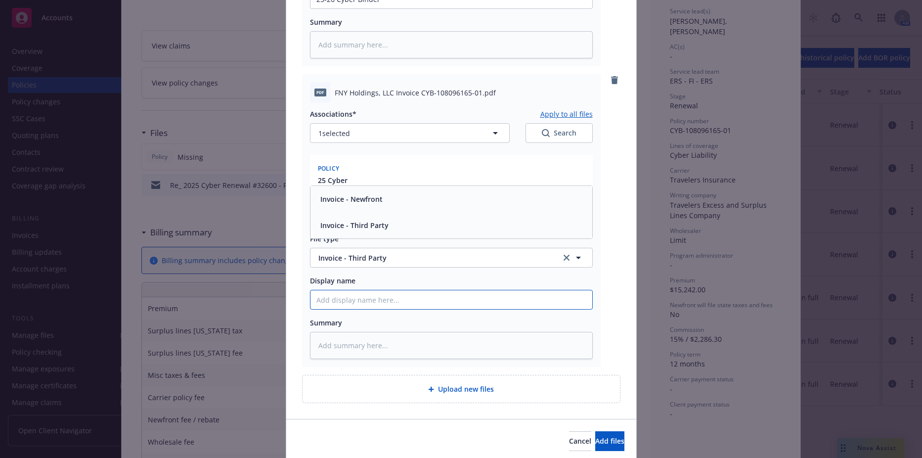
click at [364, 304] on input "Display name" at bounding box center [451, 299] width 282 height 19
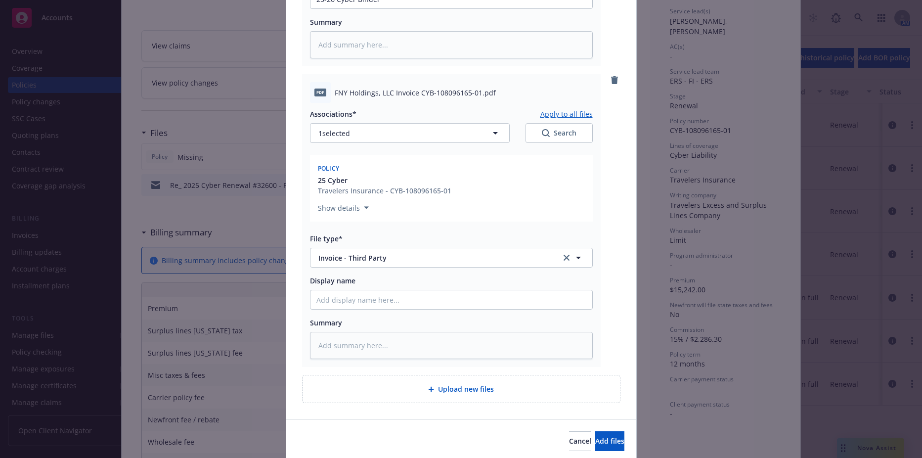
click at [393, 277] on div "Display name" at bounding box center [451, 280] width 283 height 10
click at [595, 439] on span "Add files" at bounding box center [609, 440] width 29 height 9
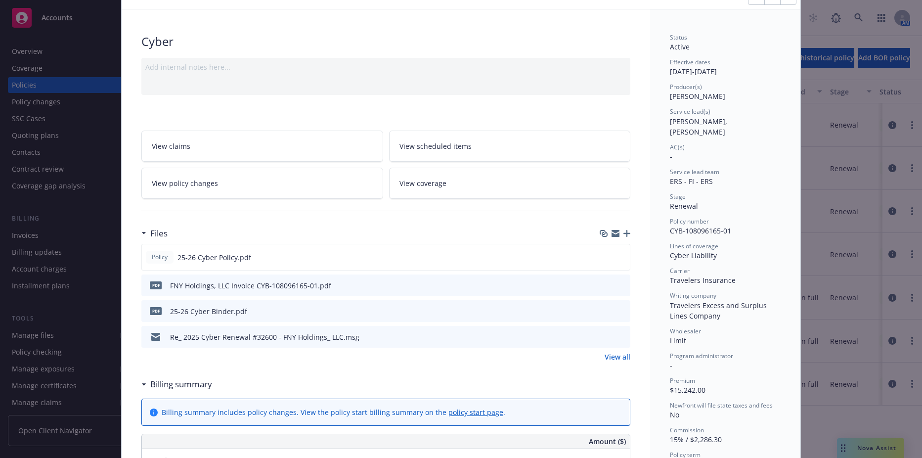
scroll to position [0, 0]
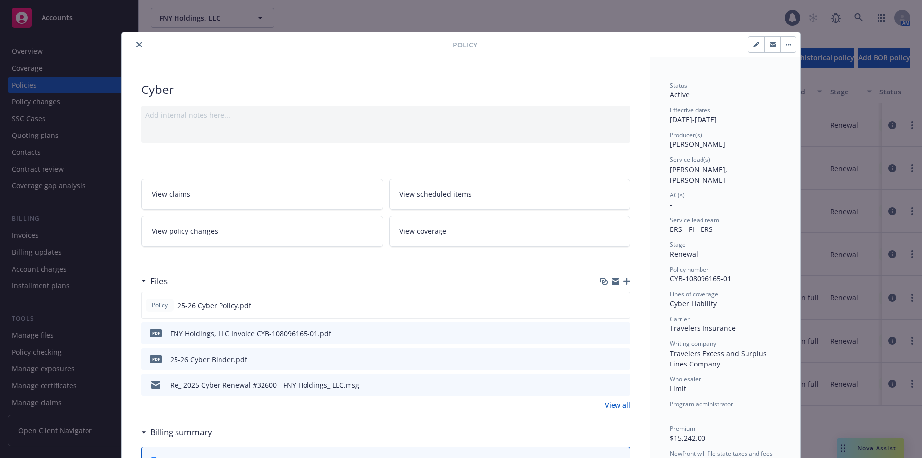
click at [199, 230] on span "View policy changes" at bounding box center [185, 231] width 66 height 10
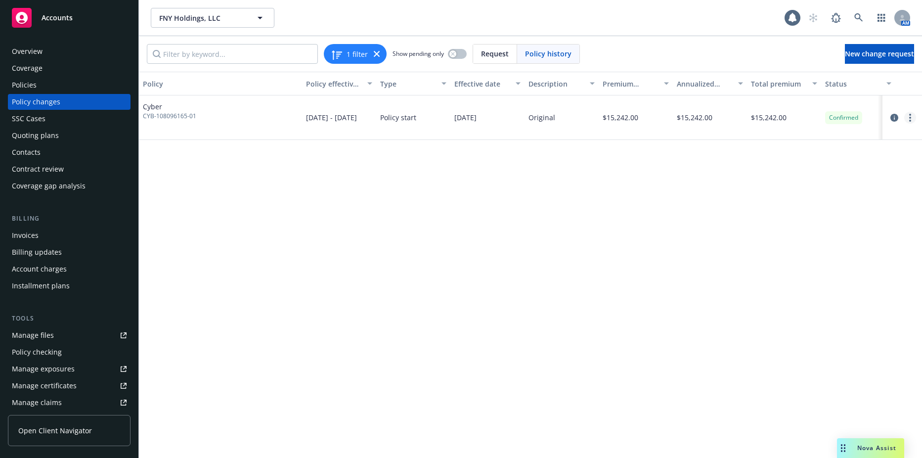
click at [915, 118] on link "more" at bounding box center [910, 118] width 12 height 12
click at [809, 197] on link "Edit billing info" at bounding box center [831, 197] width 170 height 20
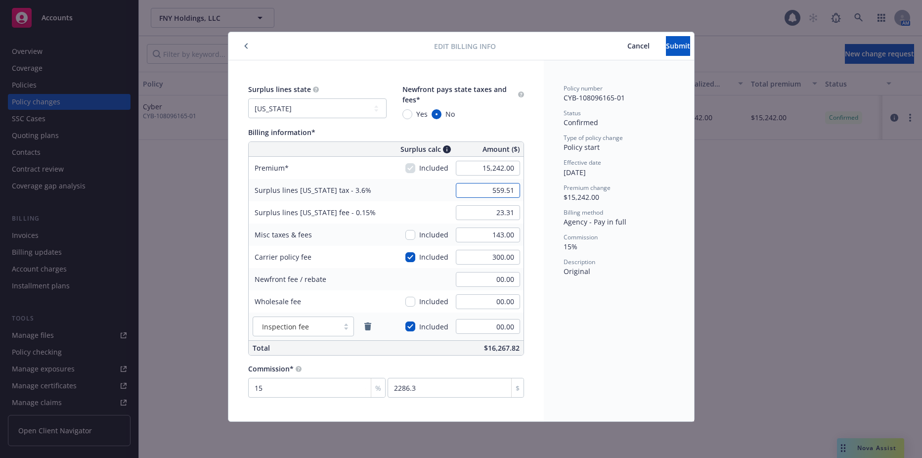
click at [496, 190] on input "559.51" at bounding box center [488, 190] width 64 height 15
click at [503, 210] on input "23.31" at bounding box center [488, 212] width 64 height 15
click at [490, 242] on input "143.00" at bounding box center [488, 234] width 64 height 15
click at [486, 166] on input "15,242.00" at bounding box center [488, 168] width 64 height 15
click at [483, 190] on input "524.12" at bounding box center [488, 190] width 64 height 15
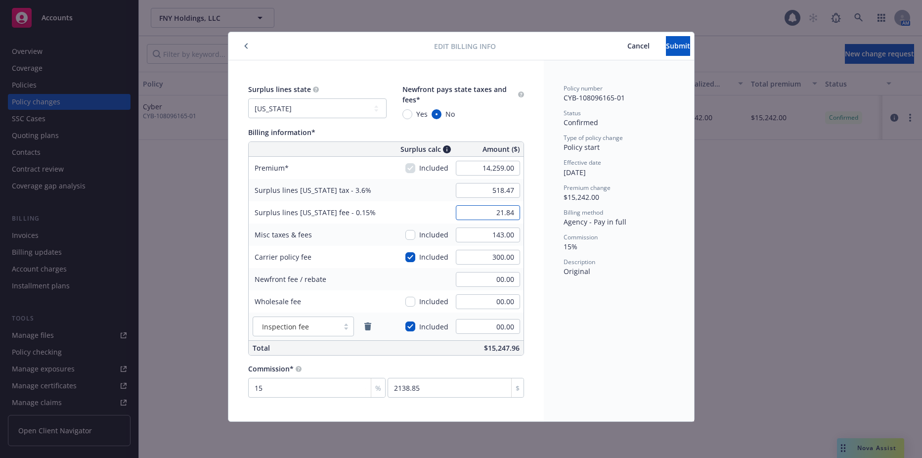
click at [485, 213] on input "21.84" at bounding box center [488, 212] width 64 height 15
click at [485, 232] on input "143.00" at bounding box center [488, 234] width 64 height 15
click at [413, 259] on input "checkbox" at bounding box center [410, 257] width 10 height 10
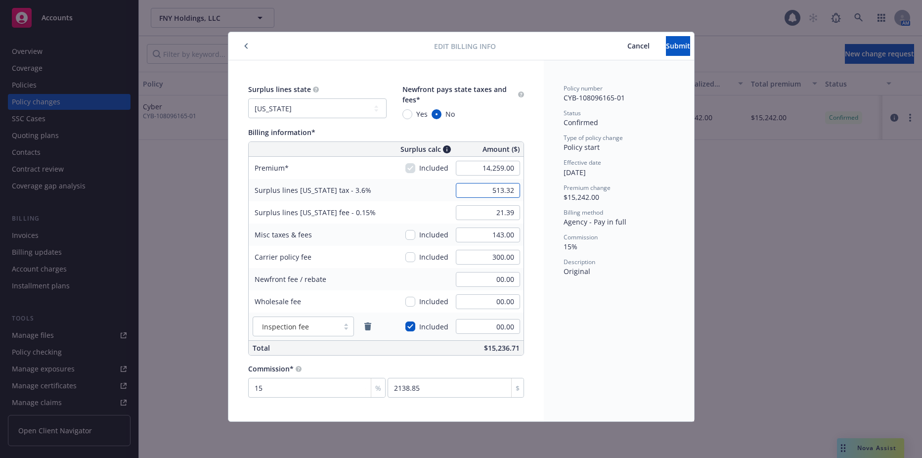
click at [488, 194] on input "513.32" at bounding box center [488, 190] width 64 height 15
click at [409, 258] on input "checkbox" at bounding box center [410, 257] width 10 height 10
click at [503, 191] on input "513.32" at bounding box center [488, 190] width 64 height 15
click at [503, 213] on input "21.39" at bounding box center [488, 212] width 64 height 15
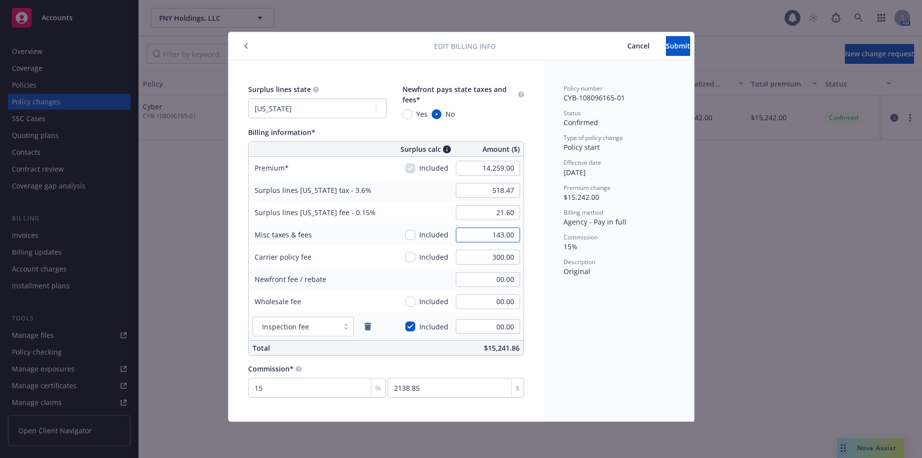
click at [474, 229] on input "143.00" at bounding box center [488, 234] width 64 height 15
click at [666, 45] on span "Submit" at bounding box center [678, 45] width 24 height 9
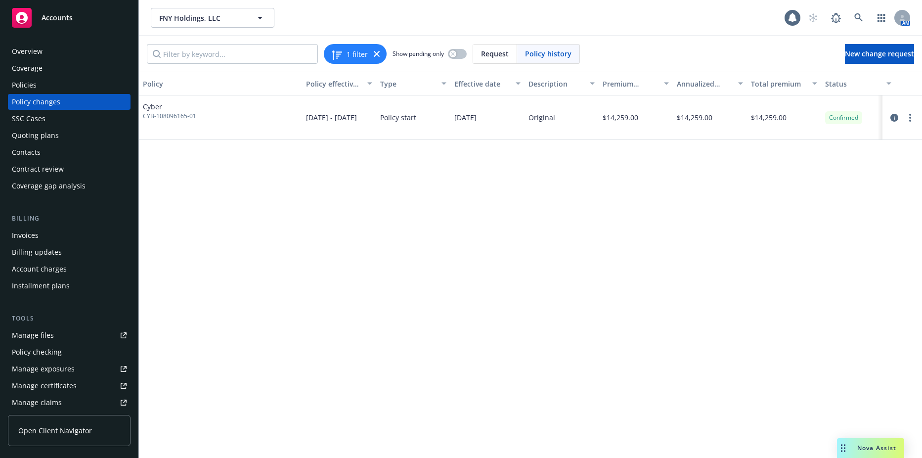
click at [80, 87] on div "Policies" at bounding box center [69, 85] width 115 height 16
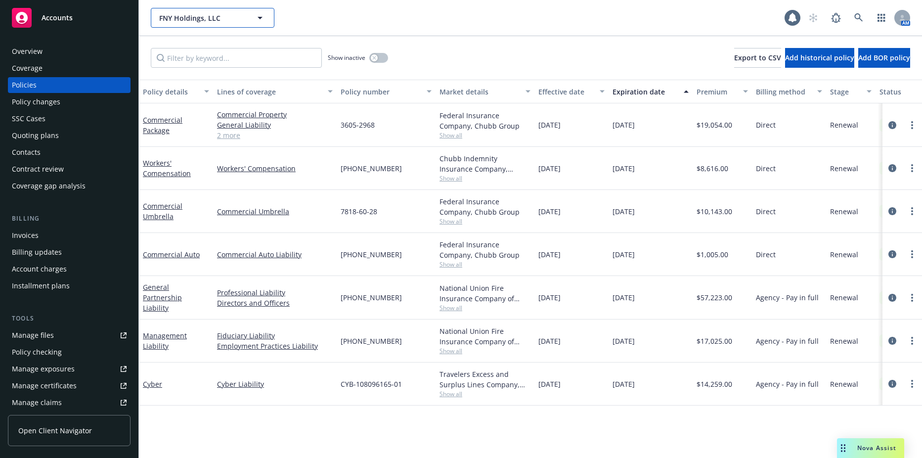
click at [189, 16] on span "FNY Holdings, LLC" at bounding box center [202, 18] width 86 height 10
click at [176, 39] on div "Slow Ventures" at bounding box center [185, 46] width 54 height 14
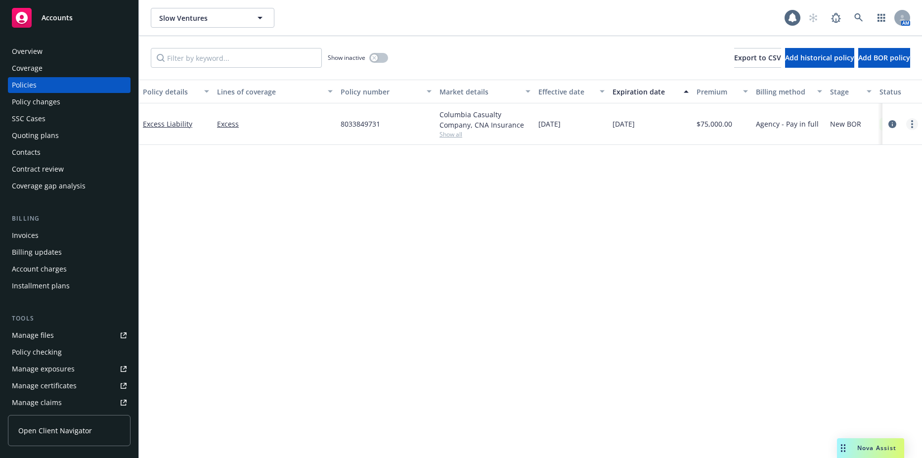
click at [911, 122] on icon "more" at bounding box center [912, 124] width 2 height 8
click at [362, 220] on div "Policy details Lines of coverage Policy number Market details Effective date Ex…" at bounding box center [530, 269] width 783 height 378
click at [41, 239] on div "Invoices" at bounding box center [69, 235] width 115 height 16
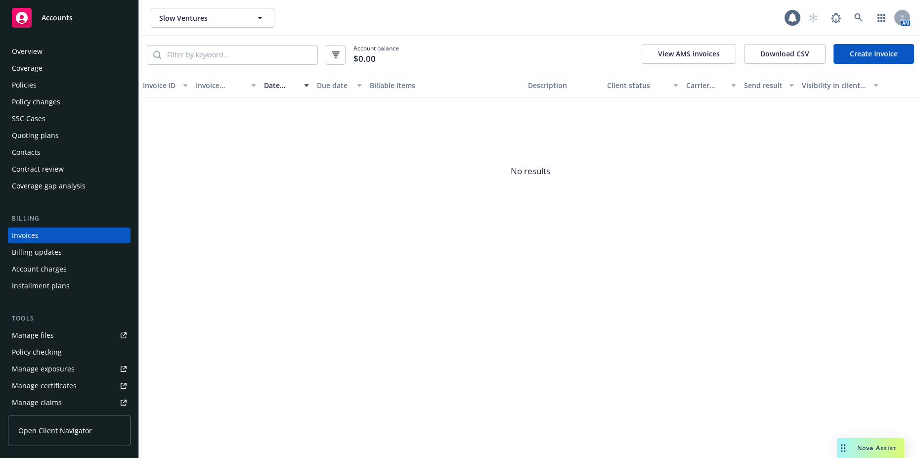
click at [886, 58] on link "Create Invoice" at bounding box center [873, 54] width 81 height 20
